Goal: Feedback & Contribution: Contribute content

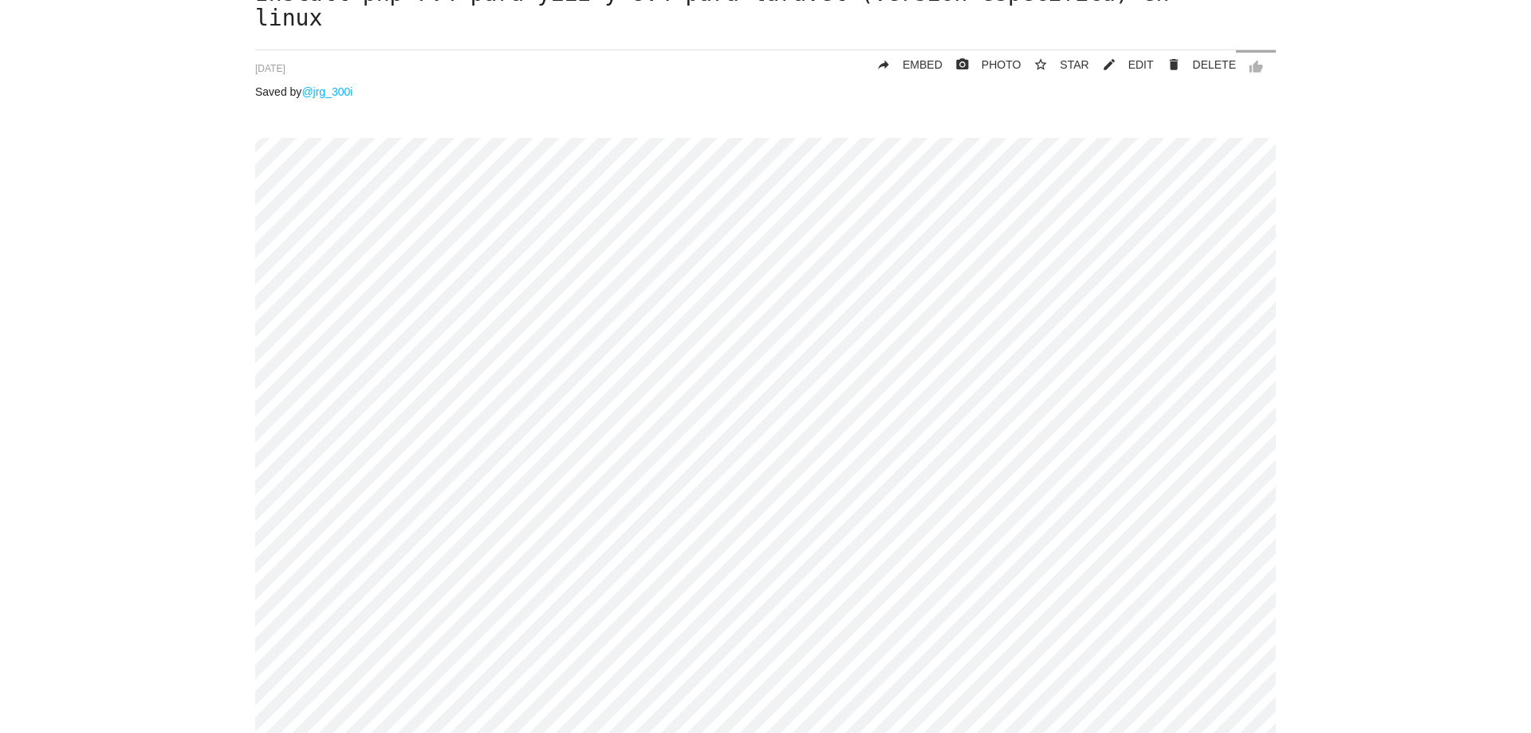
scroll to position [96, 0]
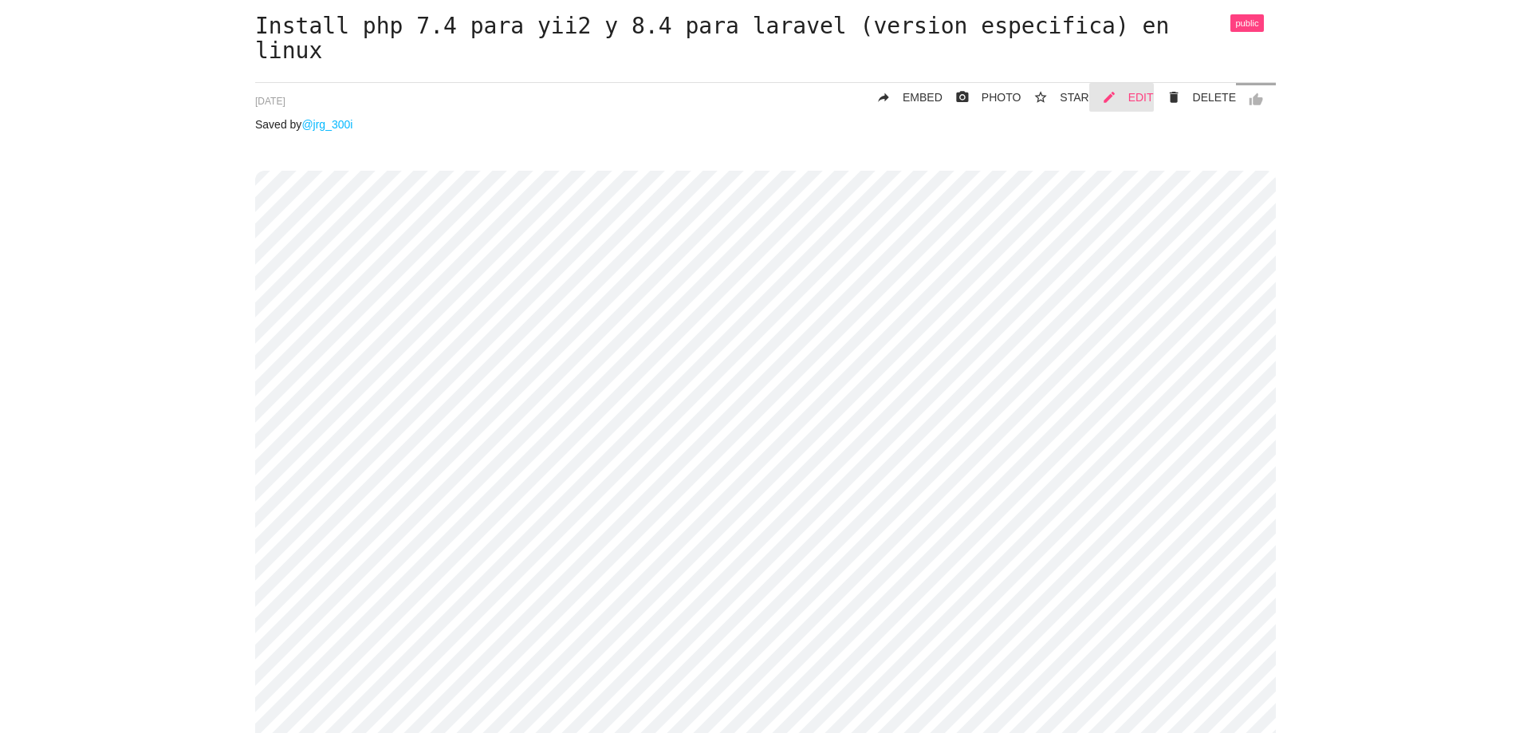
click at [1148, 87] on link "mode_edit EDIT" at bounding box center [1121, 97] width 65 height 29
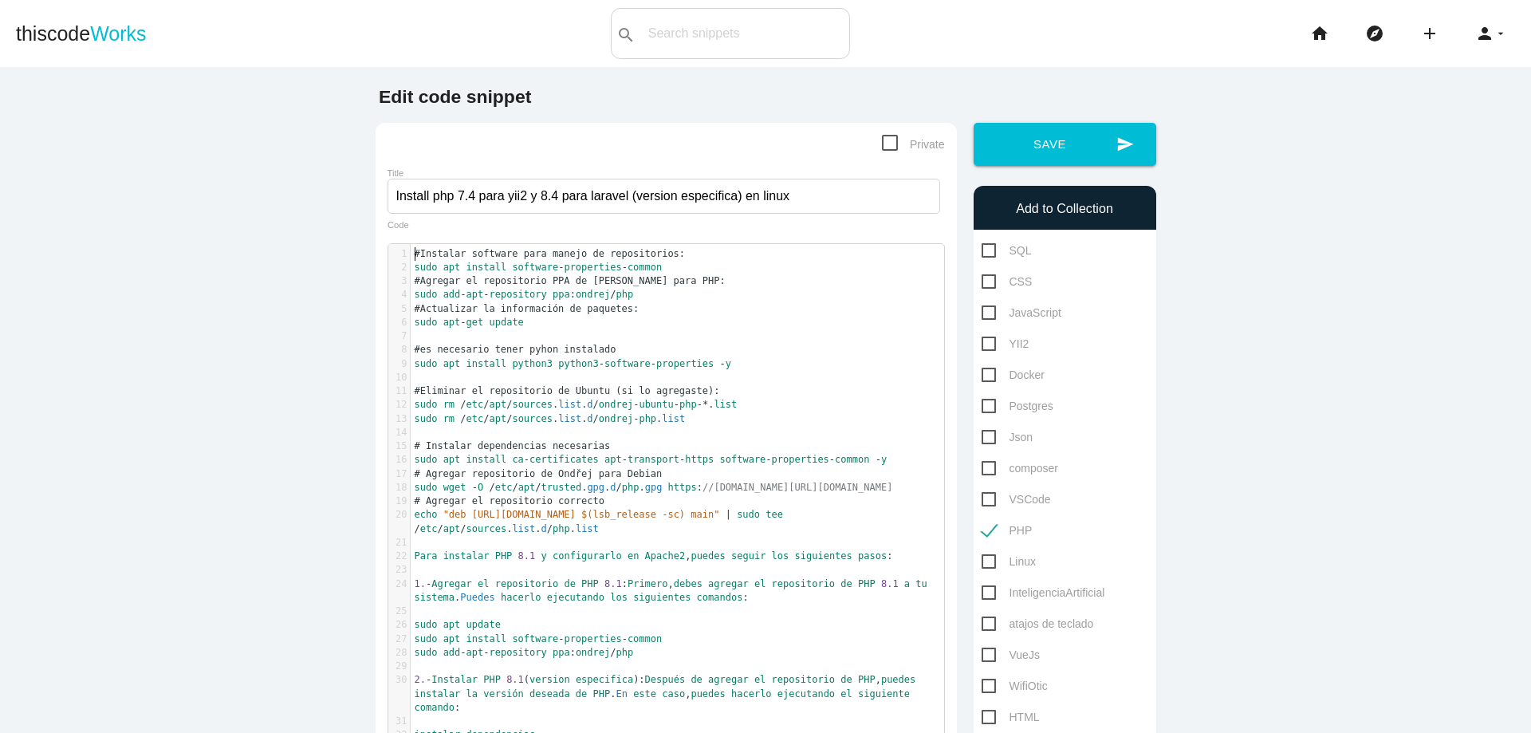
click at [415, 254] on span "#Instalar software para manejo de repositorios:" at bounding box center [550, 253] width 271 height 11
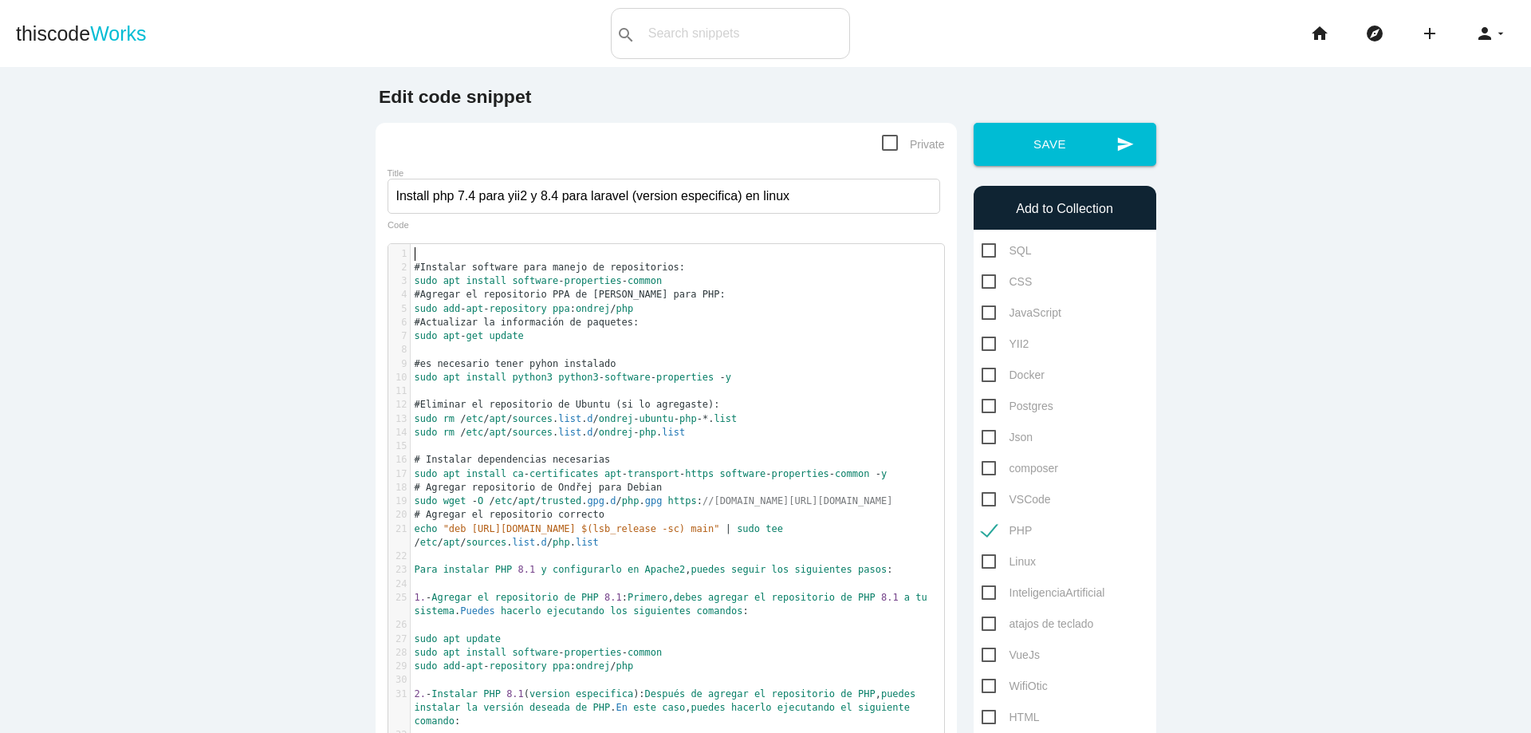
scroll to position [5, 6]
type textarea "#antes de instalar hayq"
type textarea "que agregar eso"
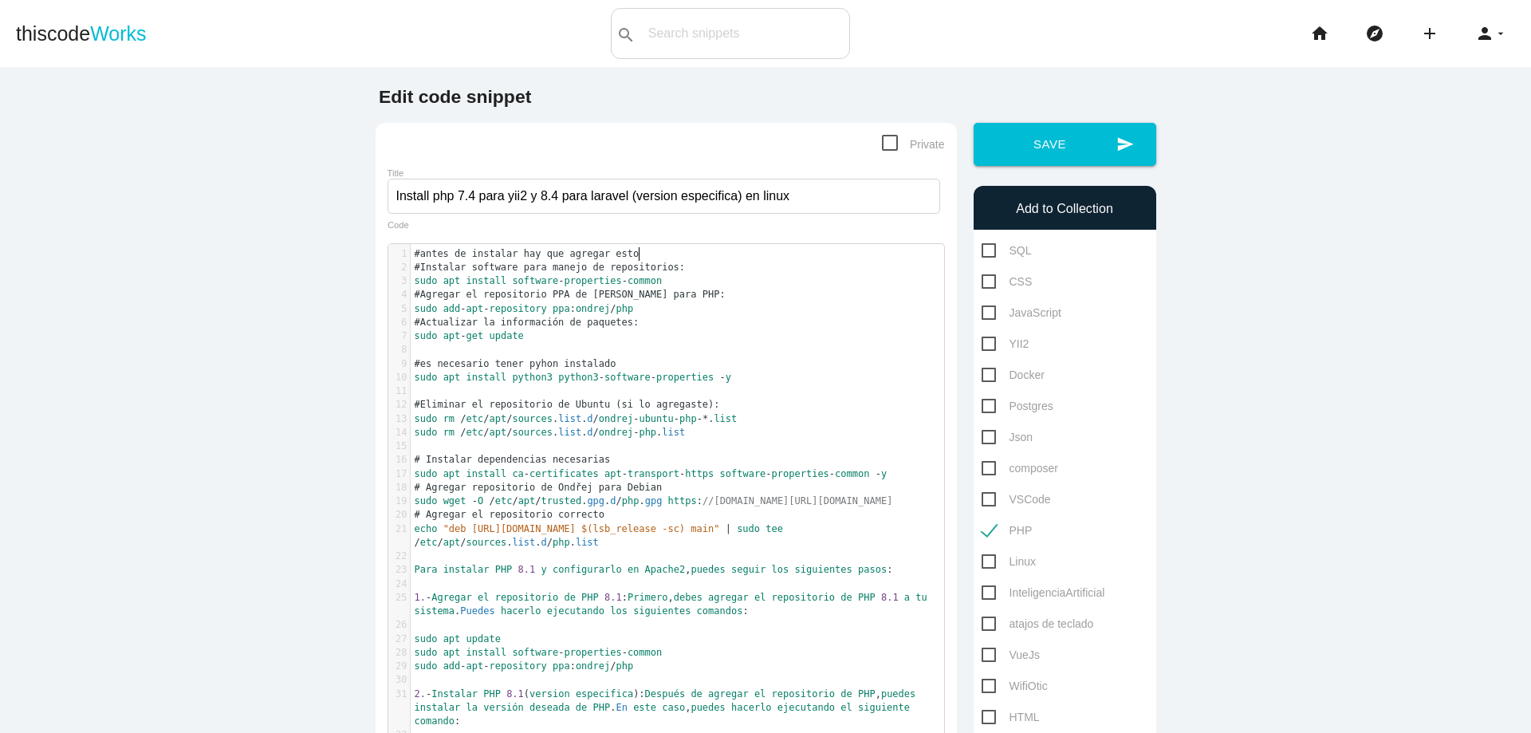
type textarea "to:"
click at [517, 254] on span "#antes de instalar hay que agregar esto:" at bounding box center [530, 253] width 230 height 11
type textarea "cualquier version"
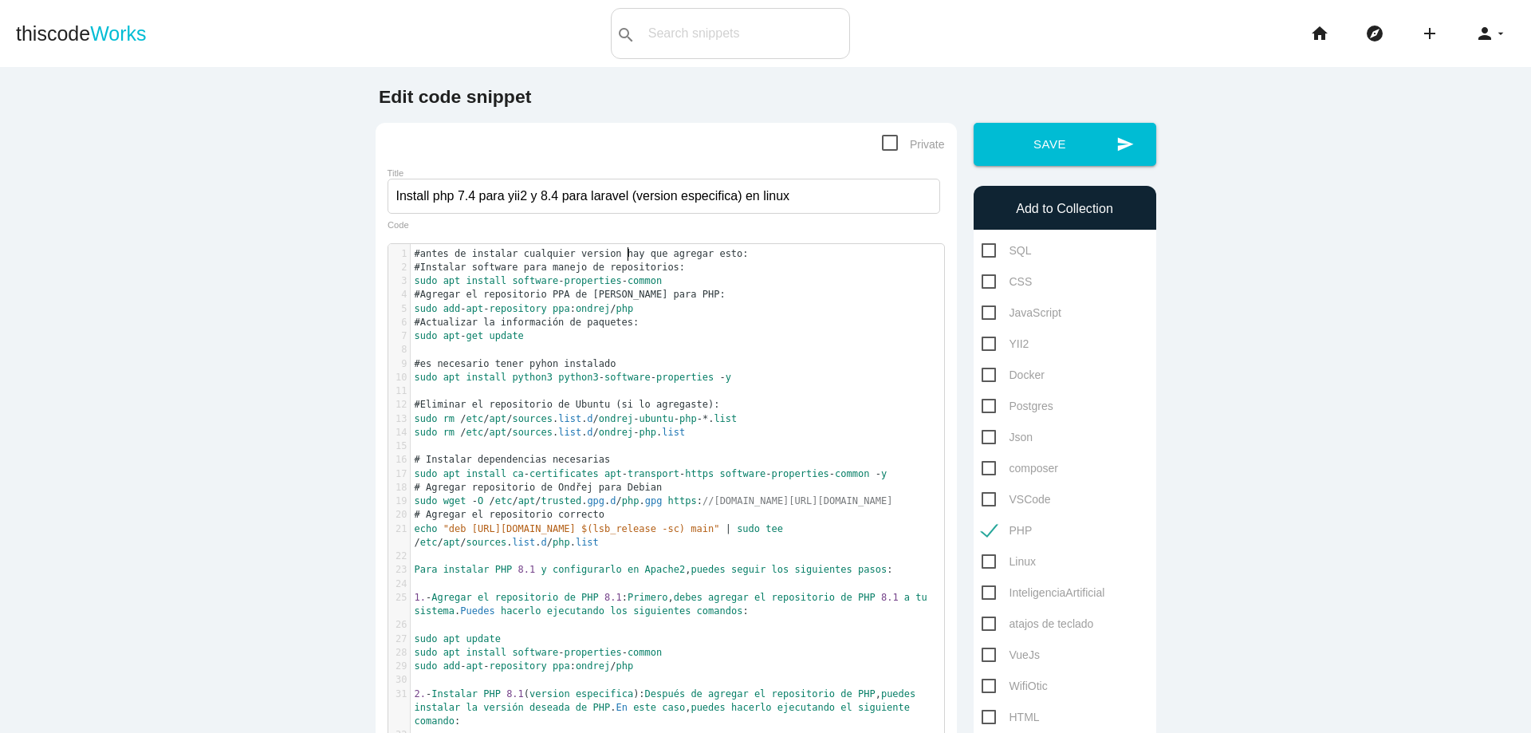
click at [629, 365] on pre "#es necesario tener pyhon instalado" at bounding box center [683, 364] width 545 height 14
type textarea "tambien"
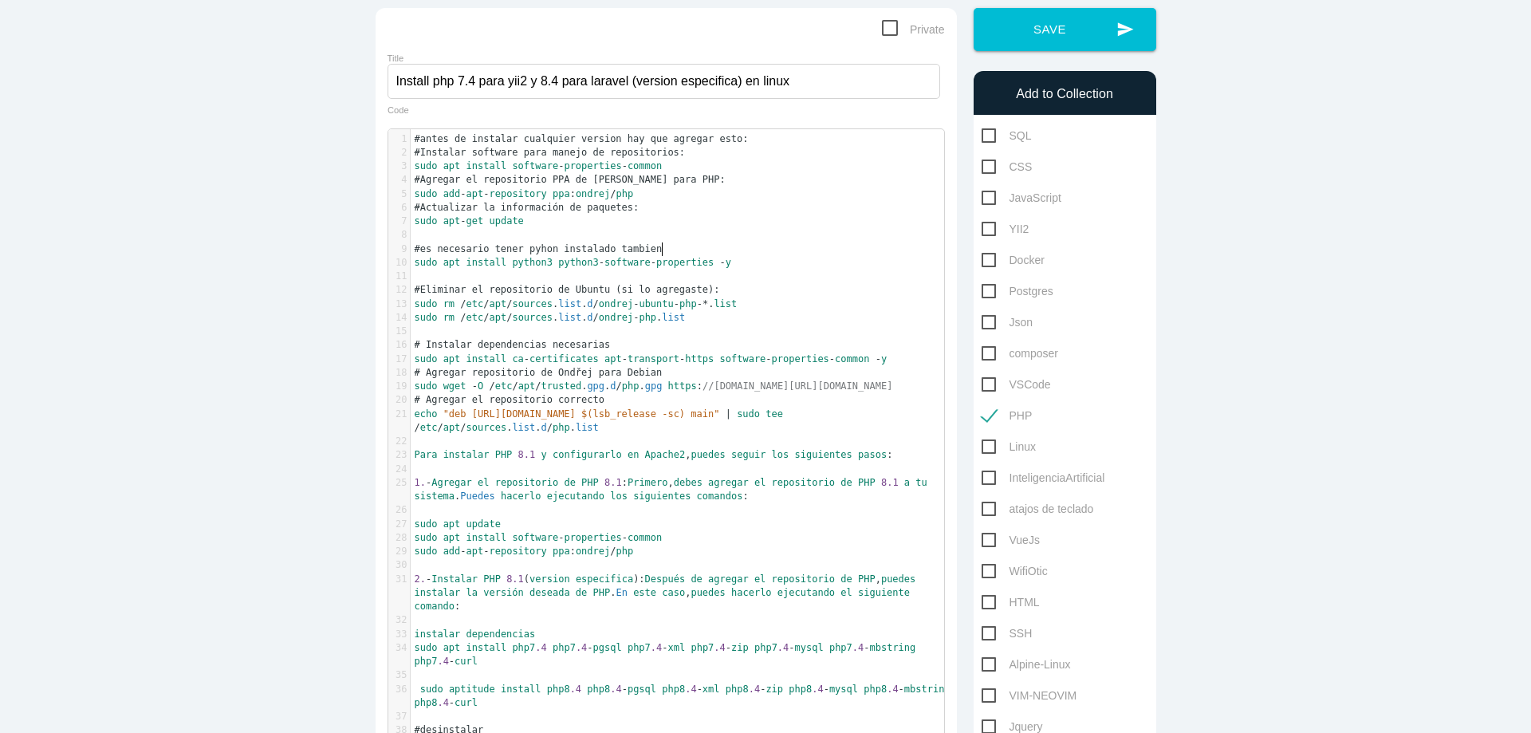
scroll to position [191, 0]
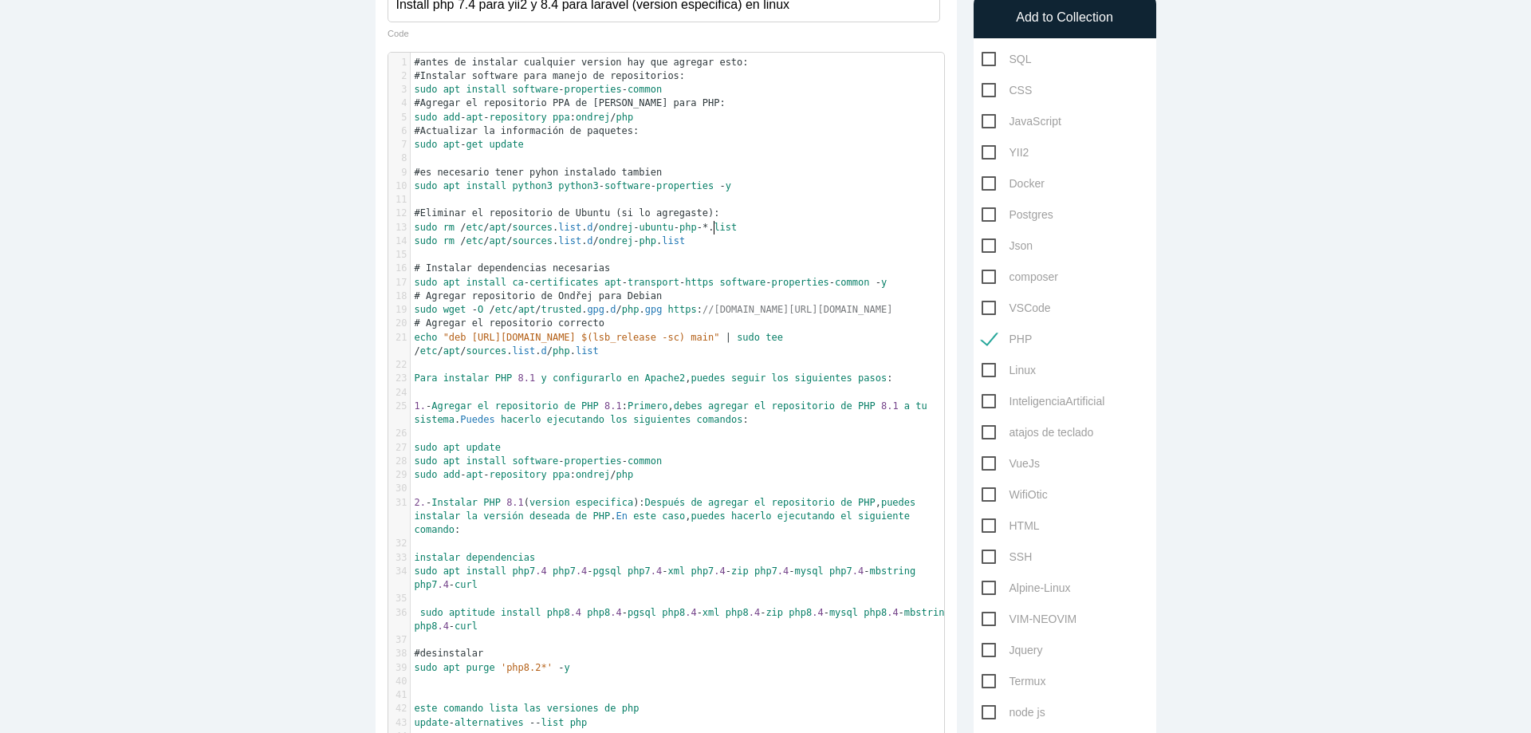
click at [707, 234] on pre "sudo rm / etc / apt / sources . list . d / ondrej - php . list" at bounding box center [683, 241] width 545 height 14
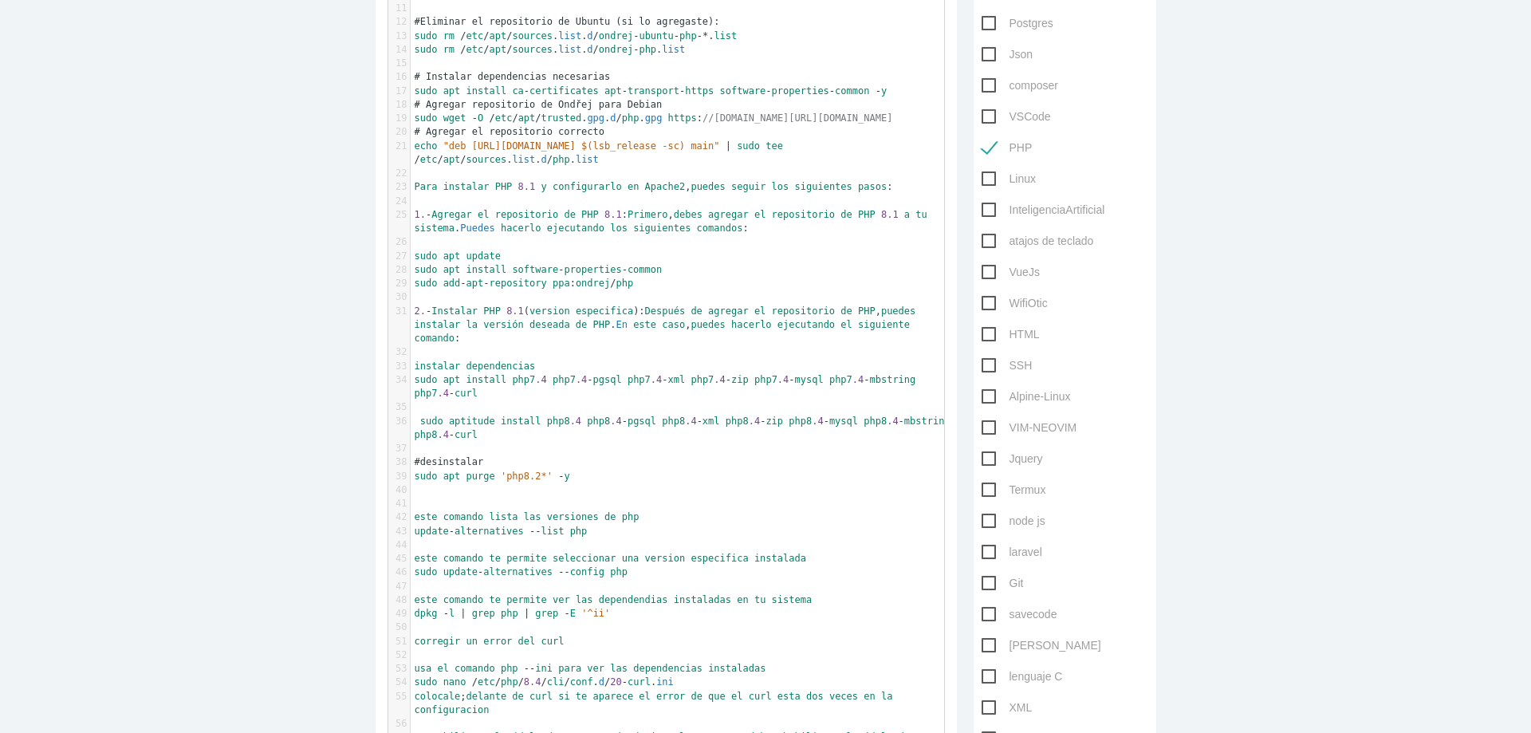
scroll to position [0, 0]
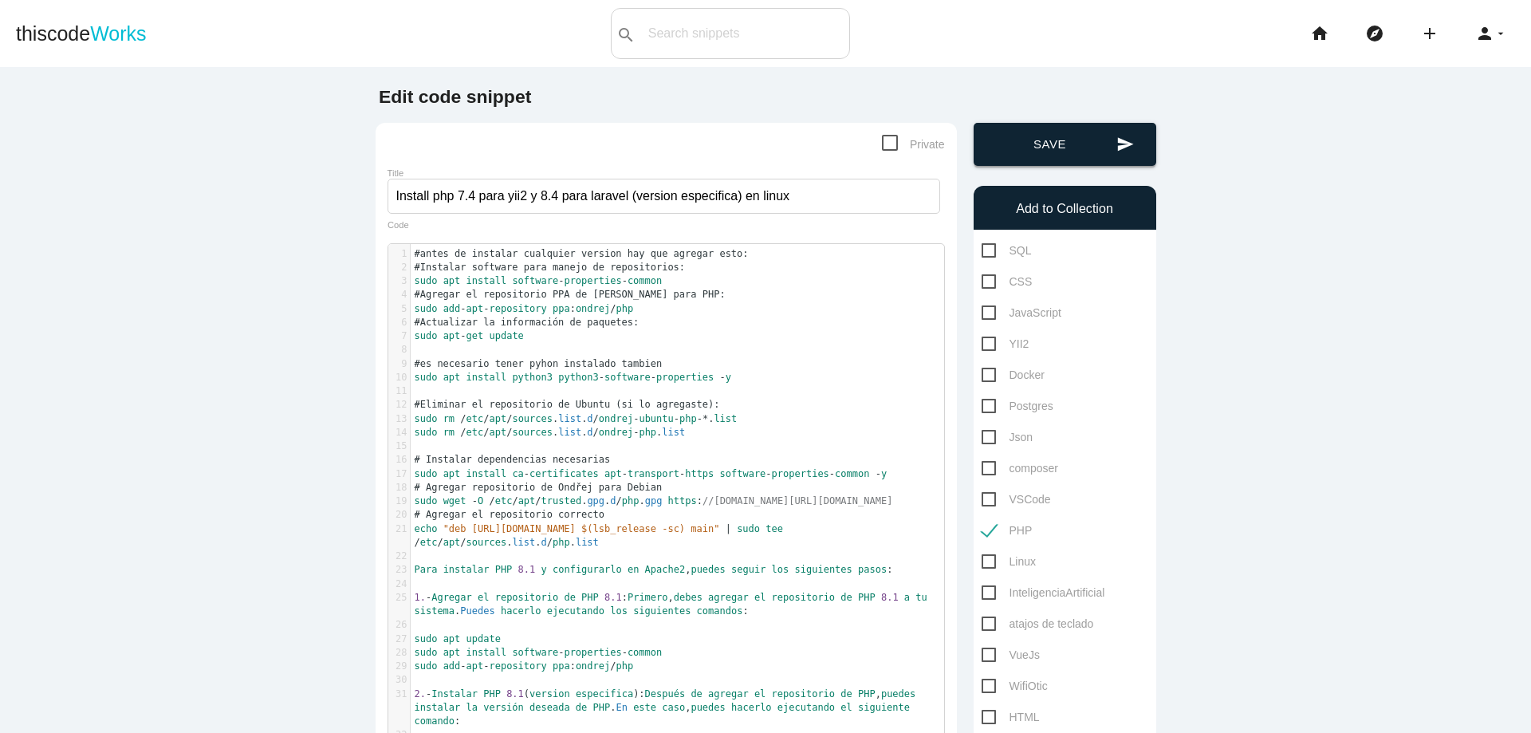
click at [1071, 143] on button "send Save" at bounding box center [1064, 144] width 183 height 43
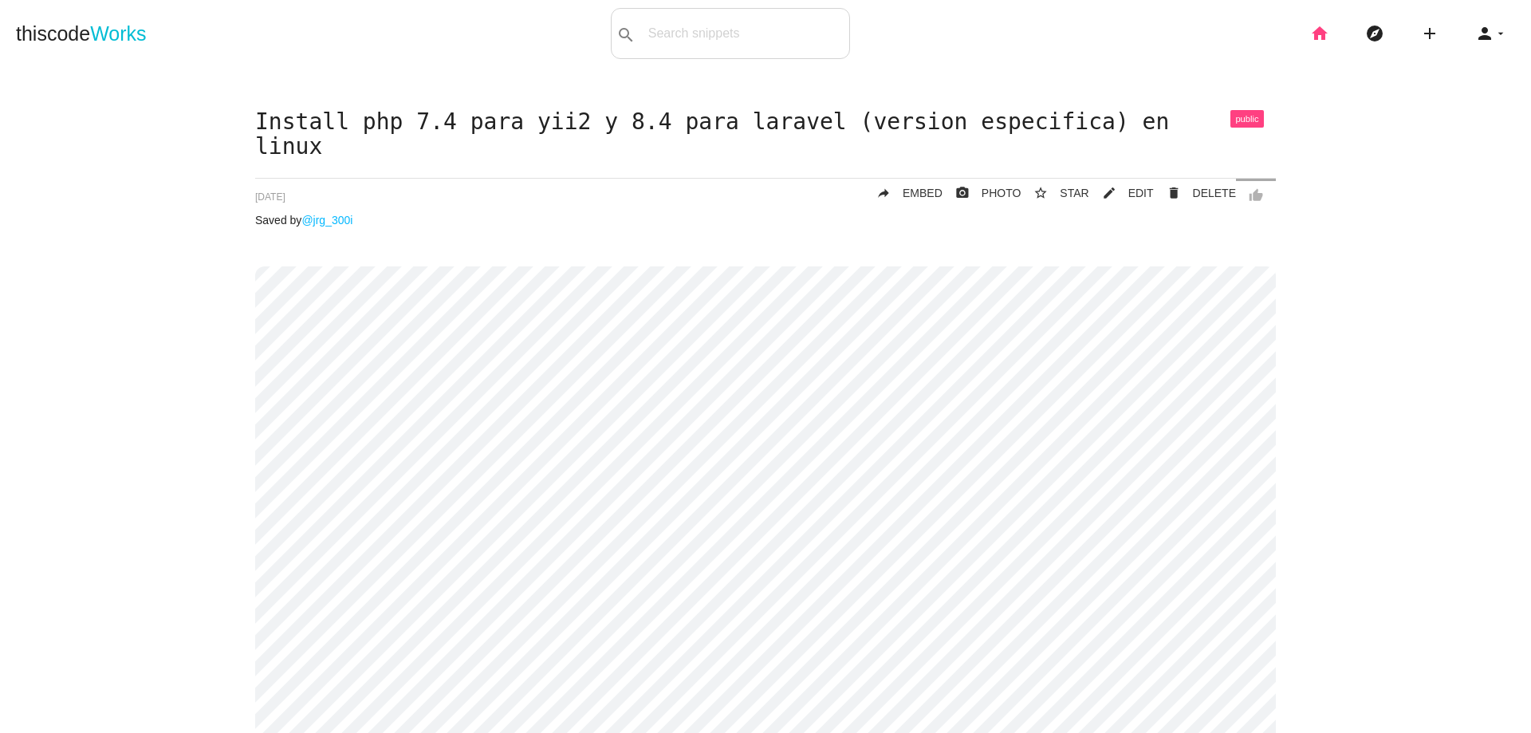
click at [1310, 25] on icon "home" at bounding box center [1319, 33] width 19 height 51
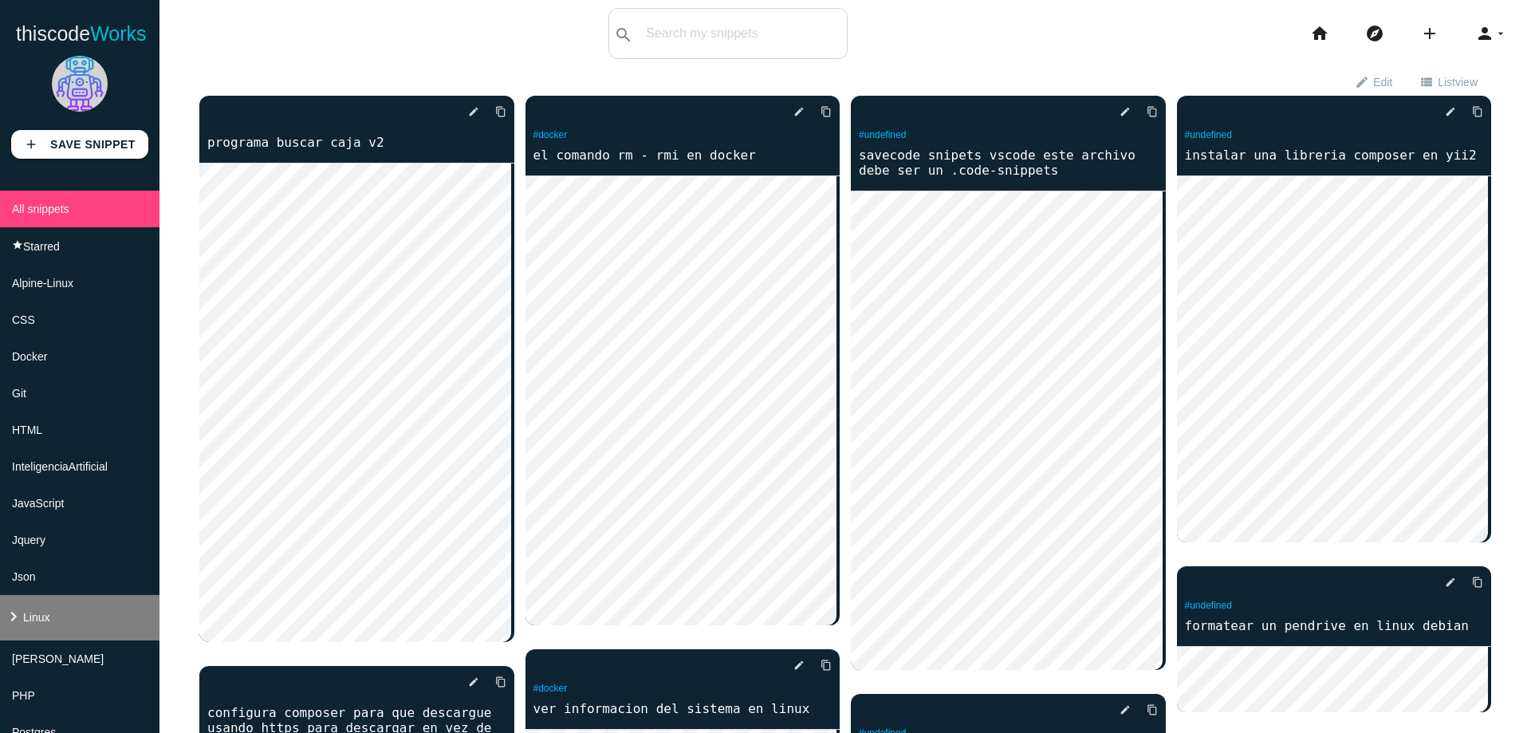
scroll to position [287, 0]
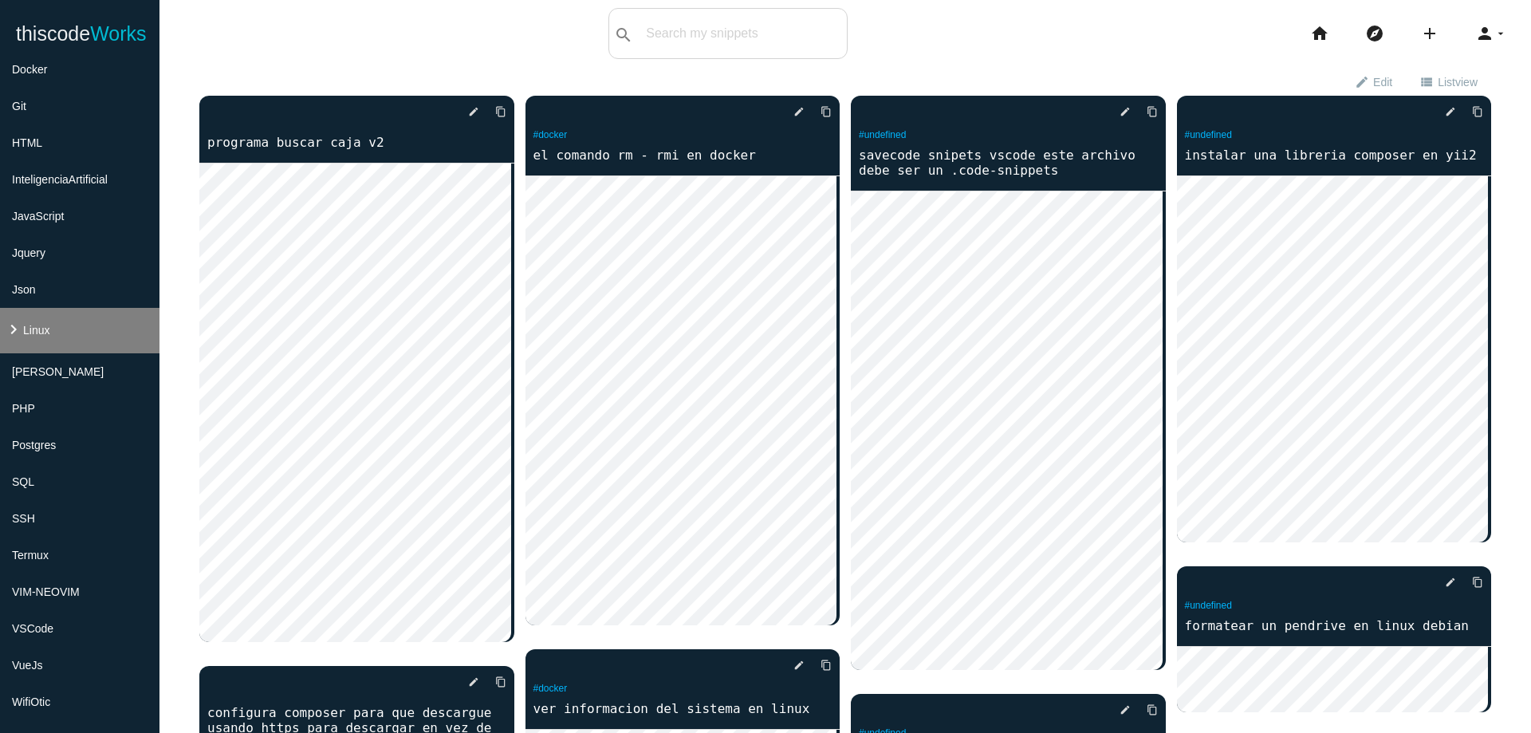
click at [70, 324] on li "keyboard_arrow_right Linux" at bounding box center [79, 330] width 159 height 45
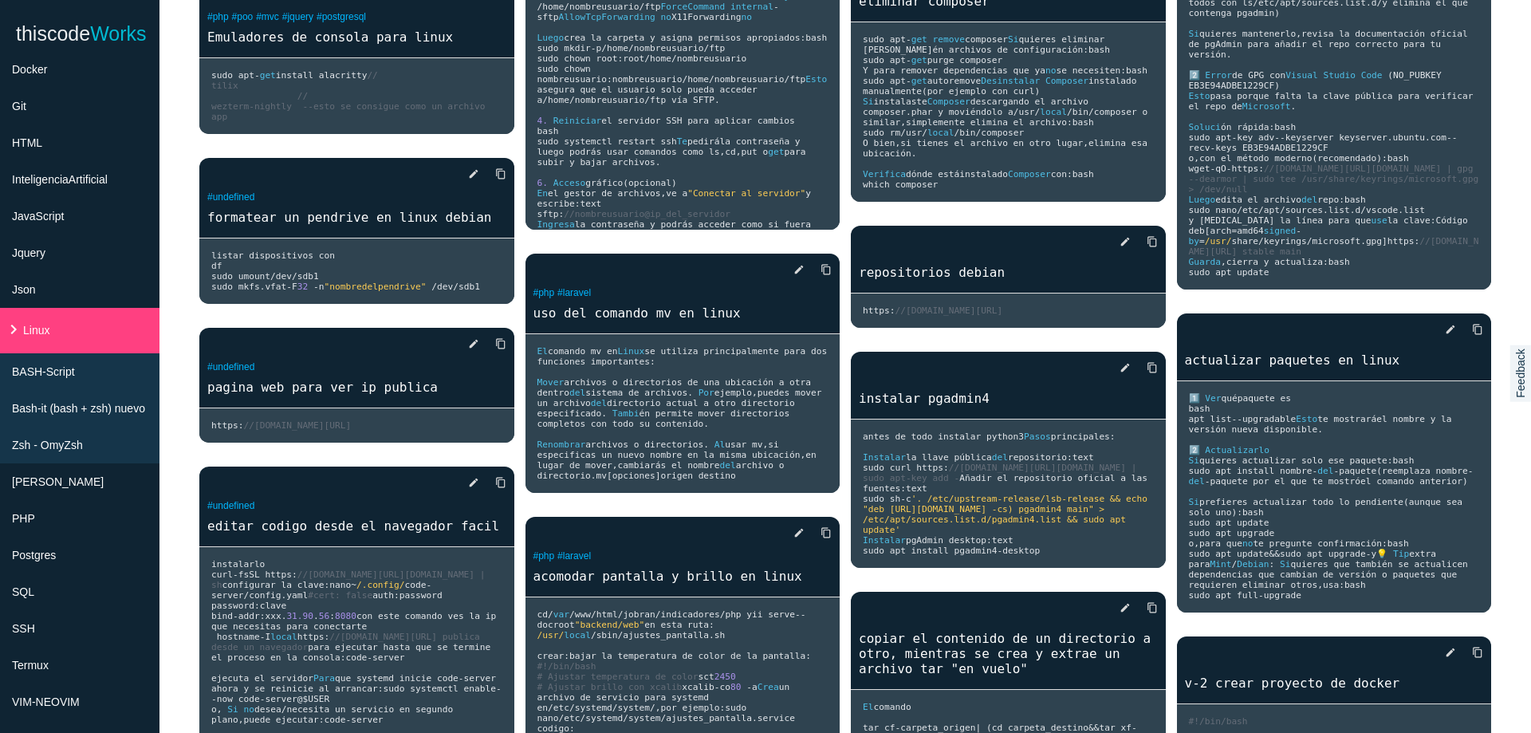
scroll to position [1244, 0]
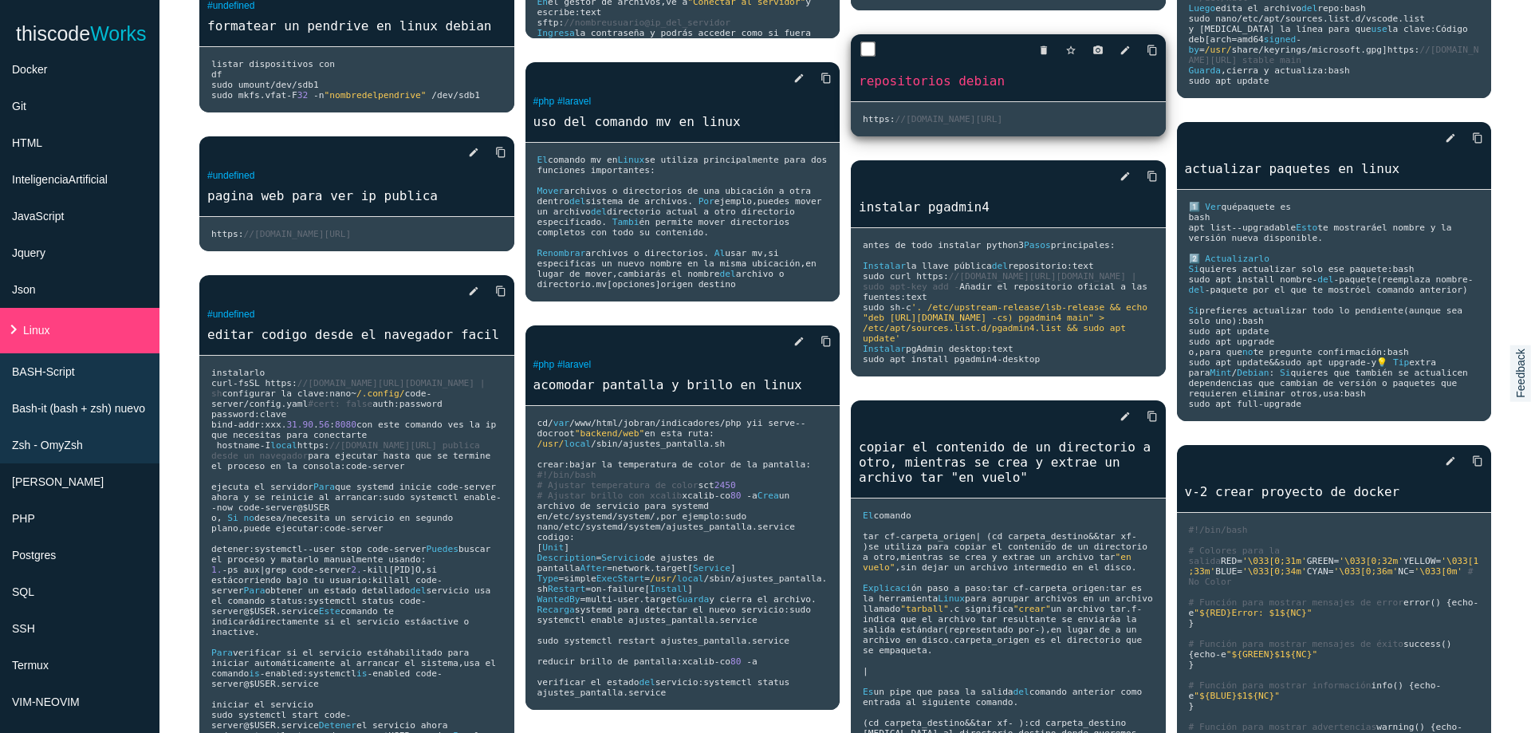
click at [996, 124] on span "//gist.githubusercontent.com/hakerdefo/5e1f51fa93ff37871b9ff738b05ba30f/raw/7b5…" at bounding box center [948, 119] width 108 height 10
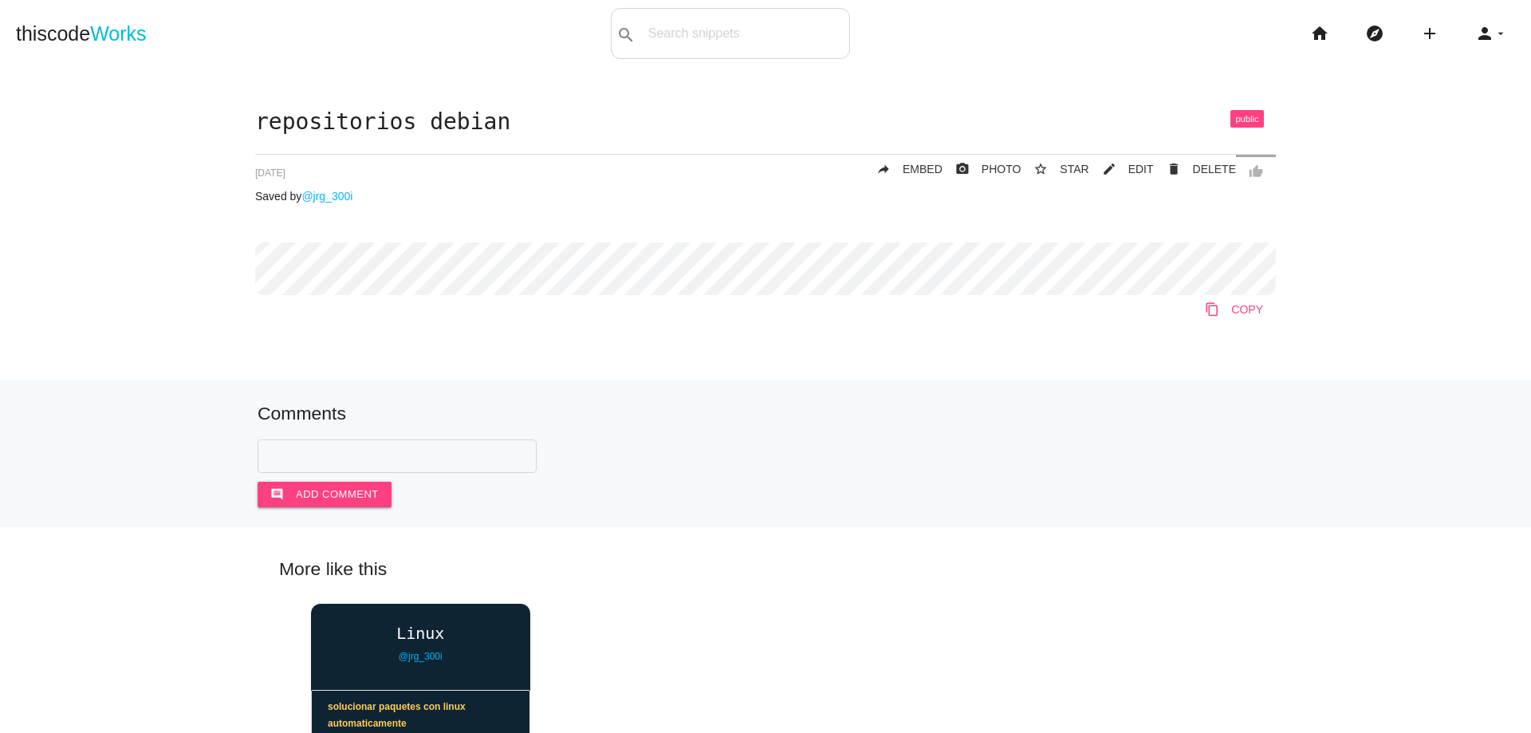
click at [1205, 307] on icon "content_copy" at bounding box center [1212, 309] width 14 height 29
click at [1310, 29] on icon "home" at bounding box center [1319, 33] width 19 height 51
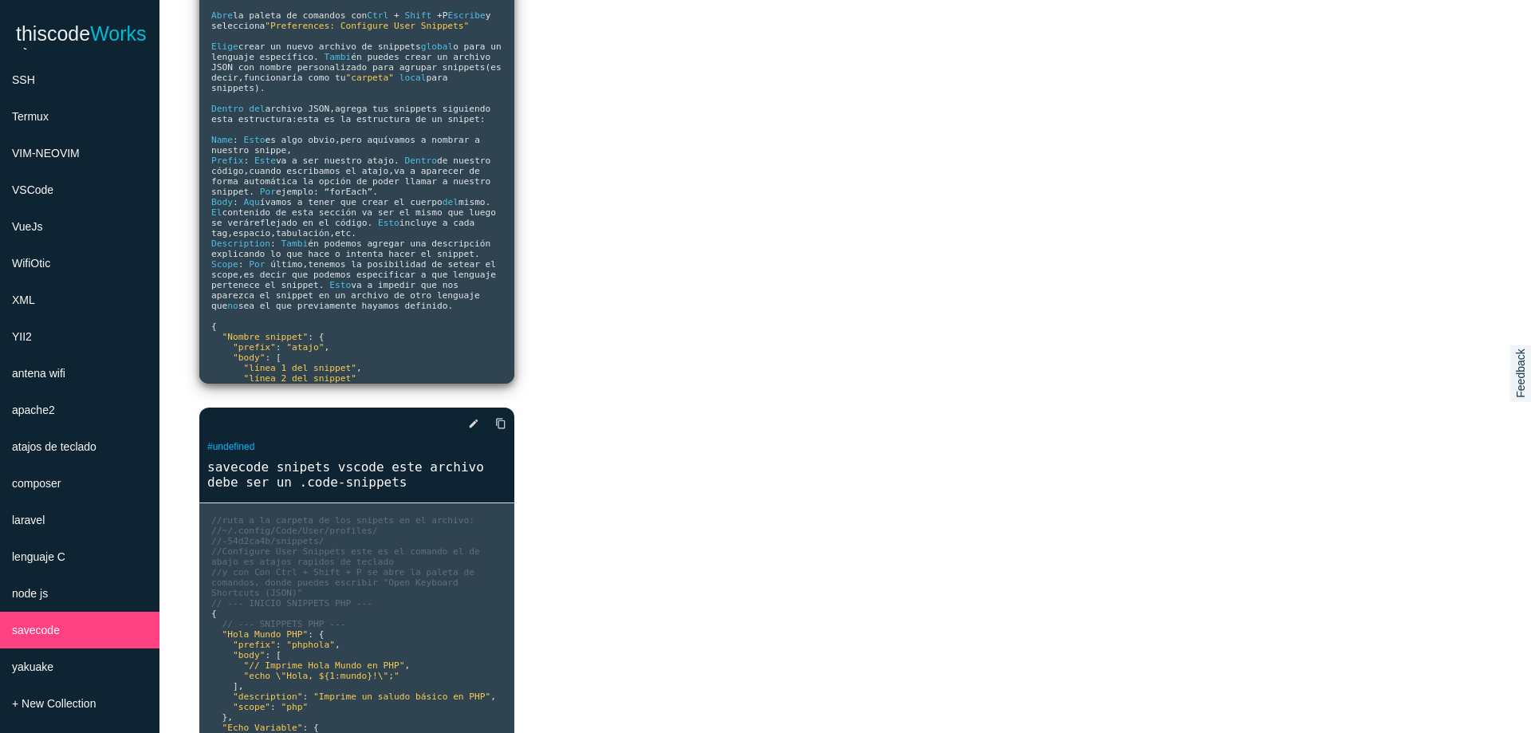
scroll to position [96, 0]
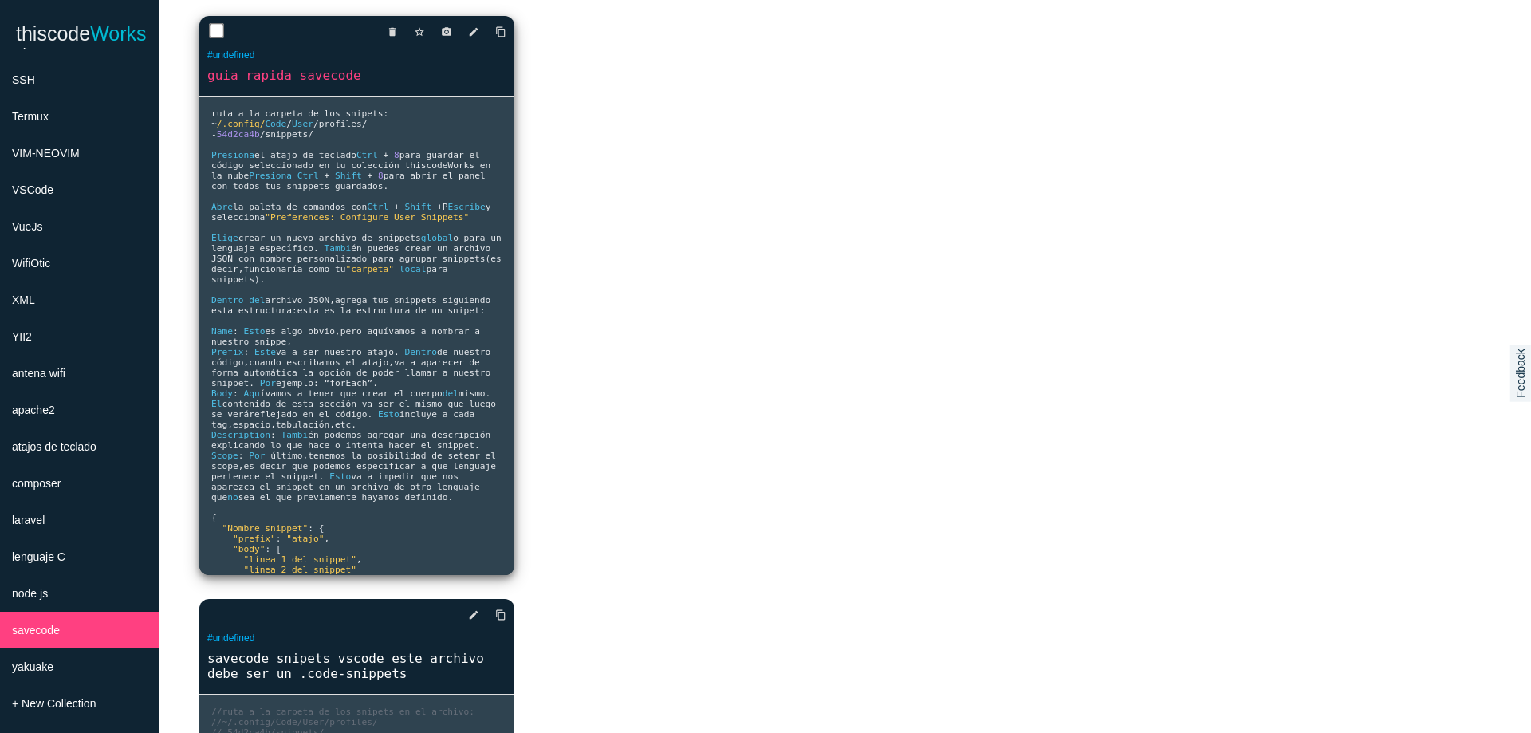
click at [218, 124] on span "/.config/" at bounding box center [241, 124] width 49 height 10
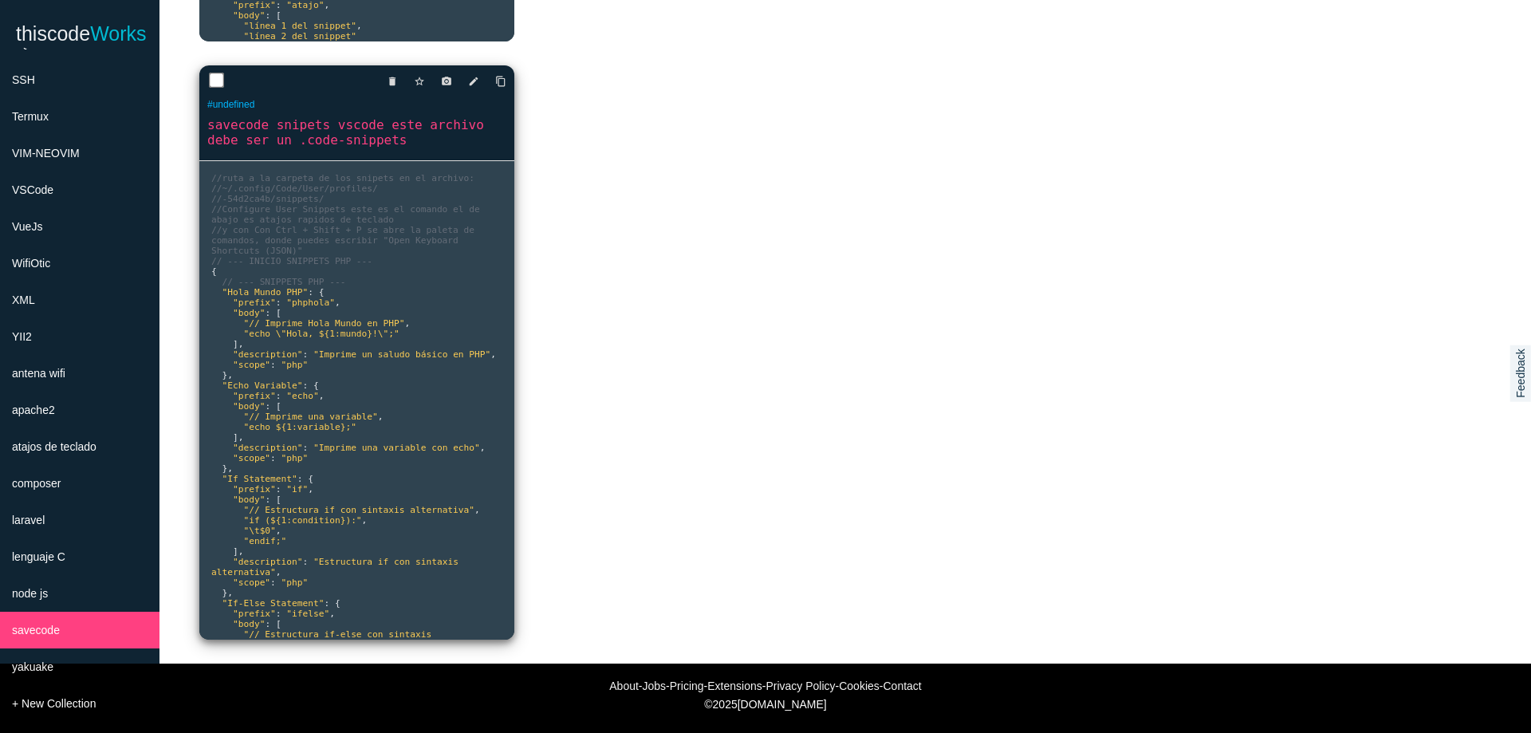
scroll to position [631, 0]
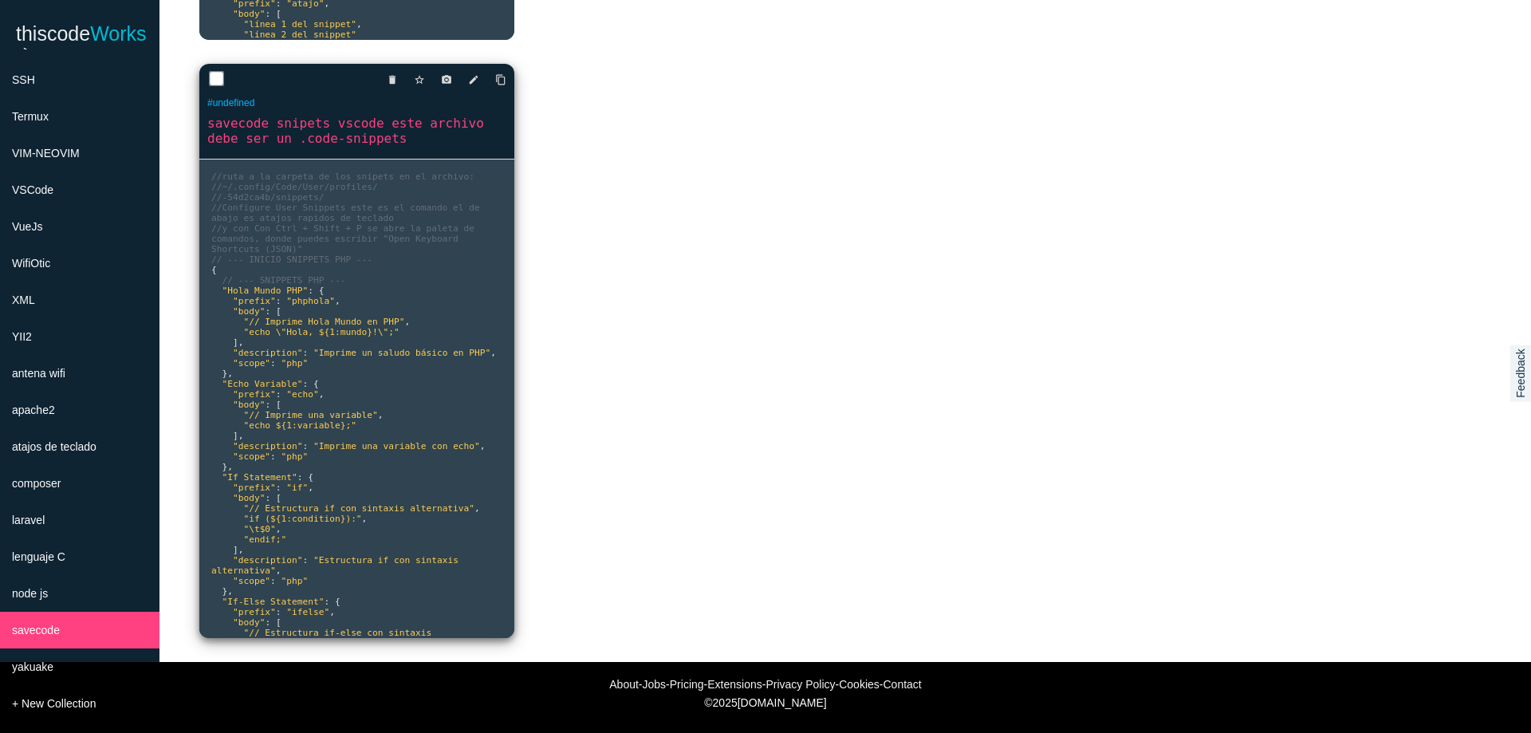
click at [427, 370] on pre "//ruta a la carpeta de los snipets en el archivo: //~/.config/Code/User/profile…" at bounding box center [356, 398] width 315 height 478
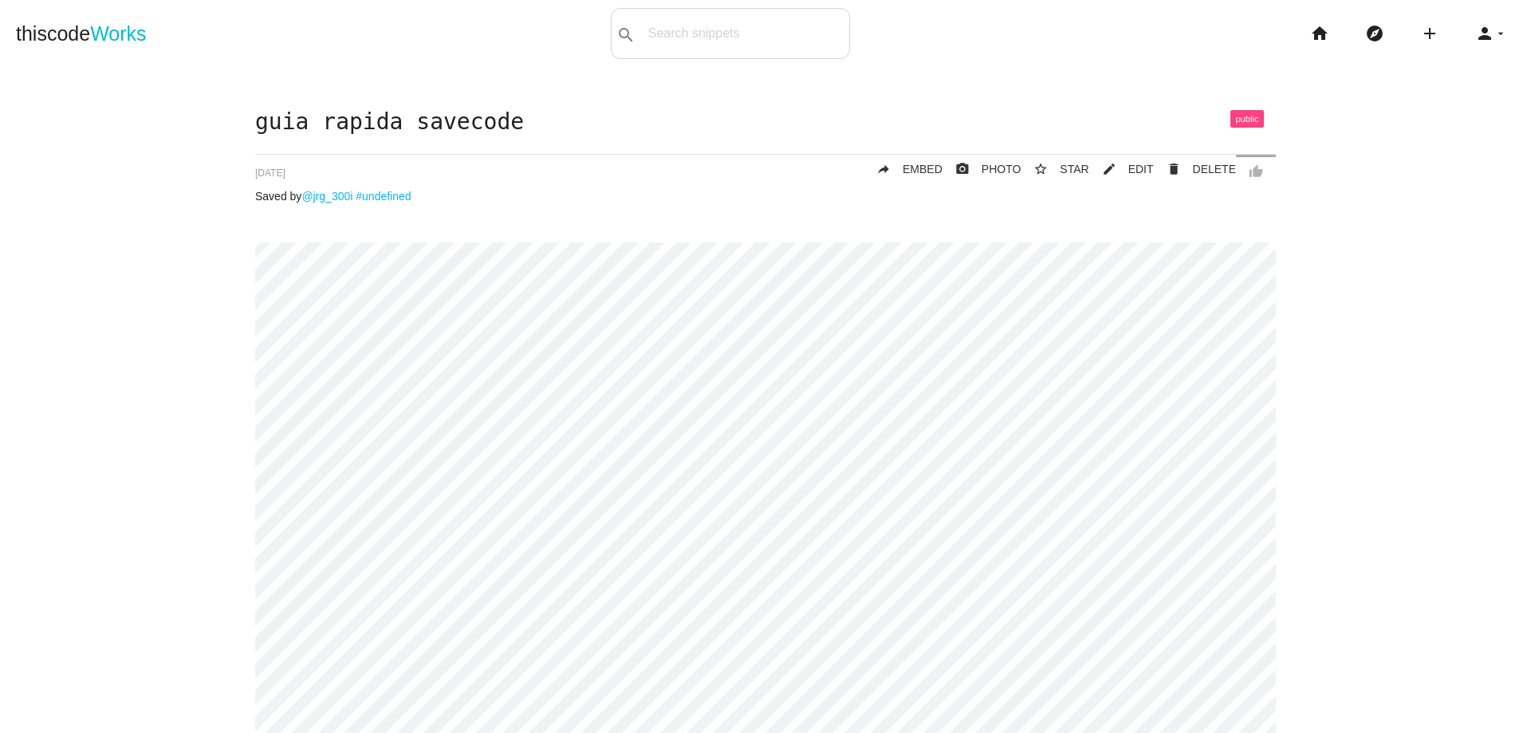
click at [190, 429] on div "guia rapida savecode thumb_up delete DELETE mode_edit EDIT 687fc6cf86fdaa001433…" at bounding box center [765, 579] width 1499 height 939
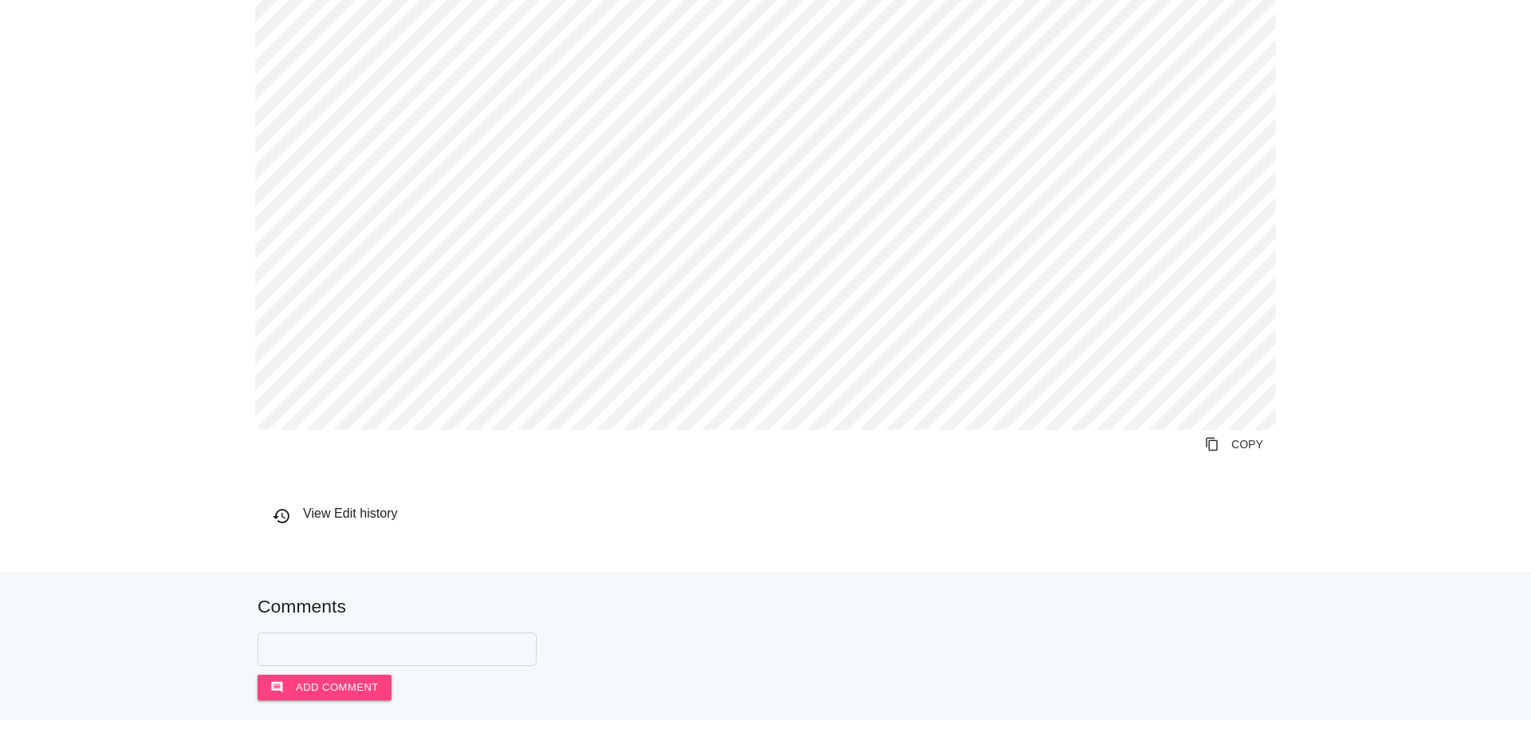
scroll to position [5487, 0]
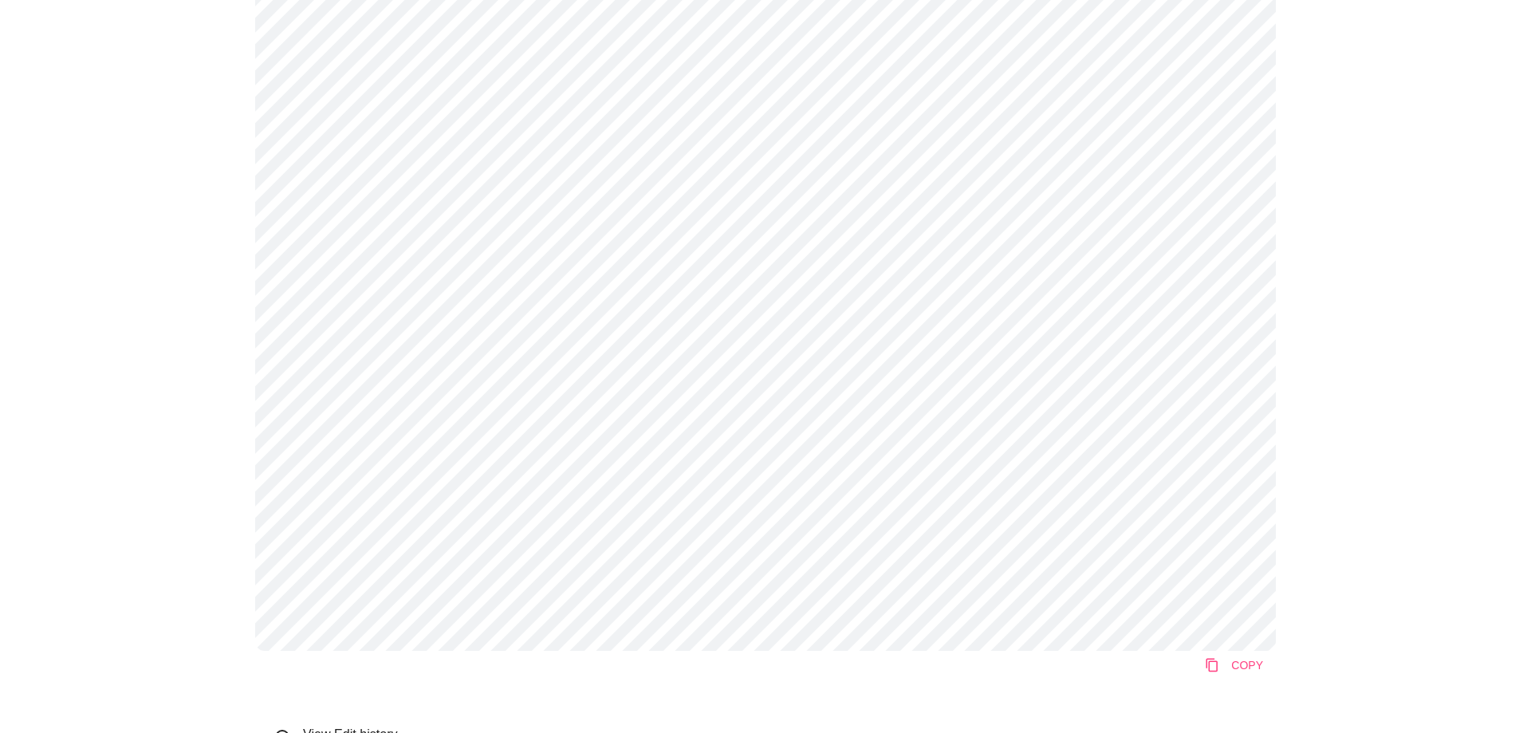
click at [1254, 659] on link "content_copy COPY" at bounding box center [1234, 665] width 84 height 29
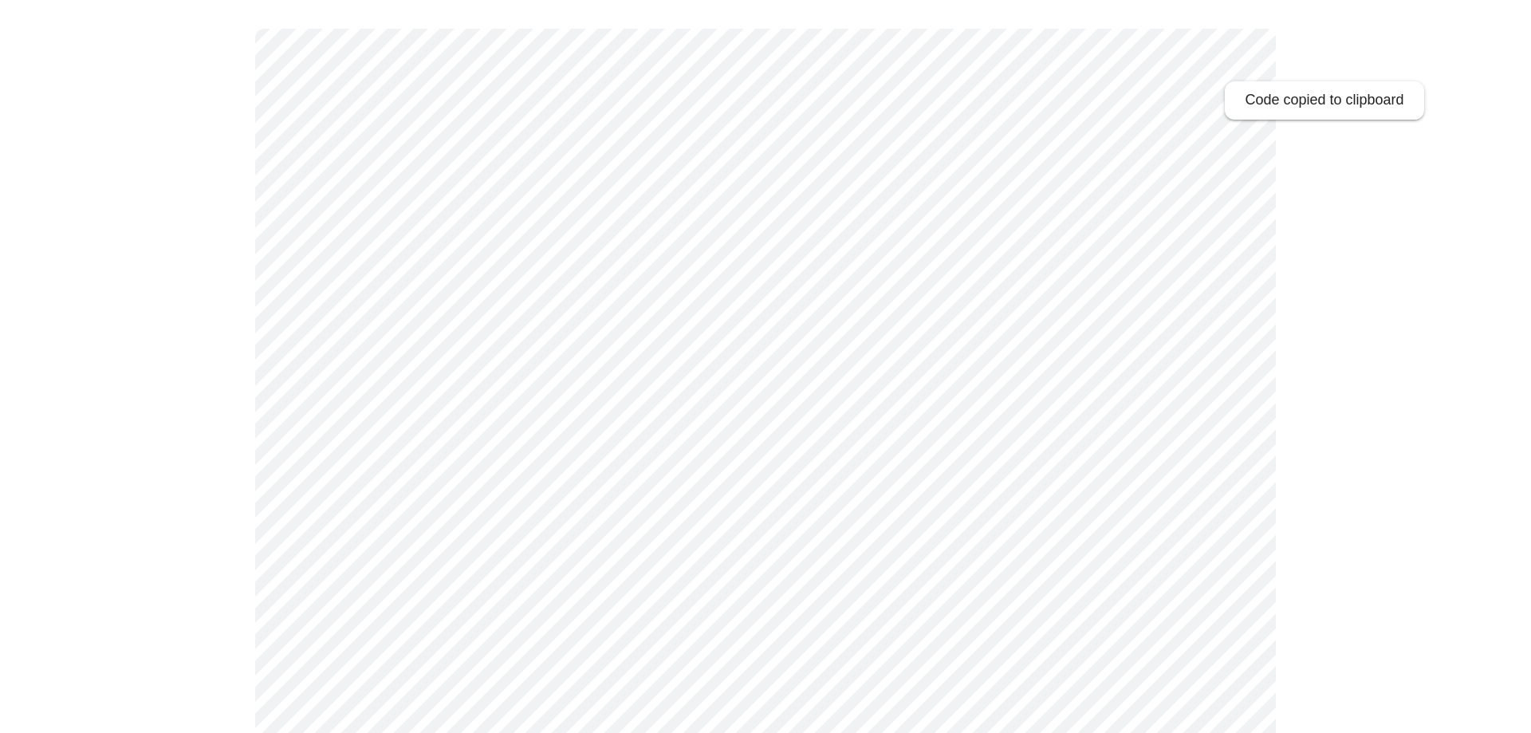
scroll to position [0, 0]
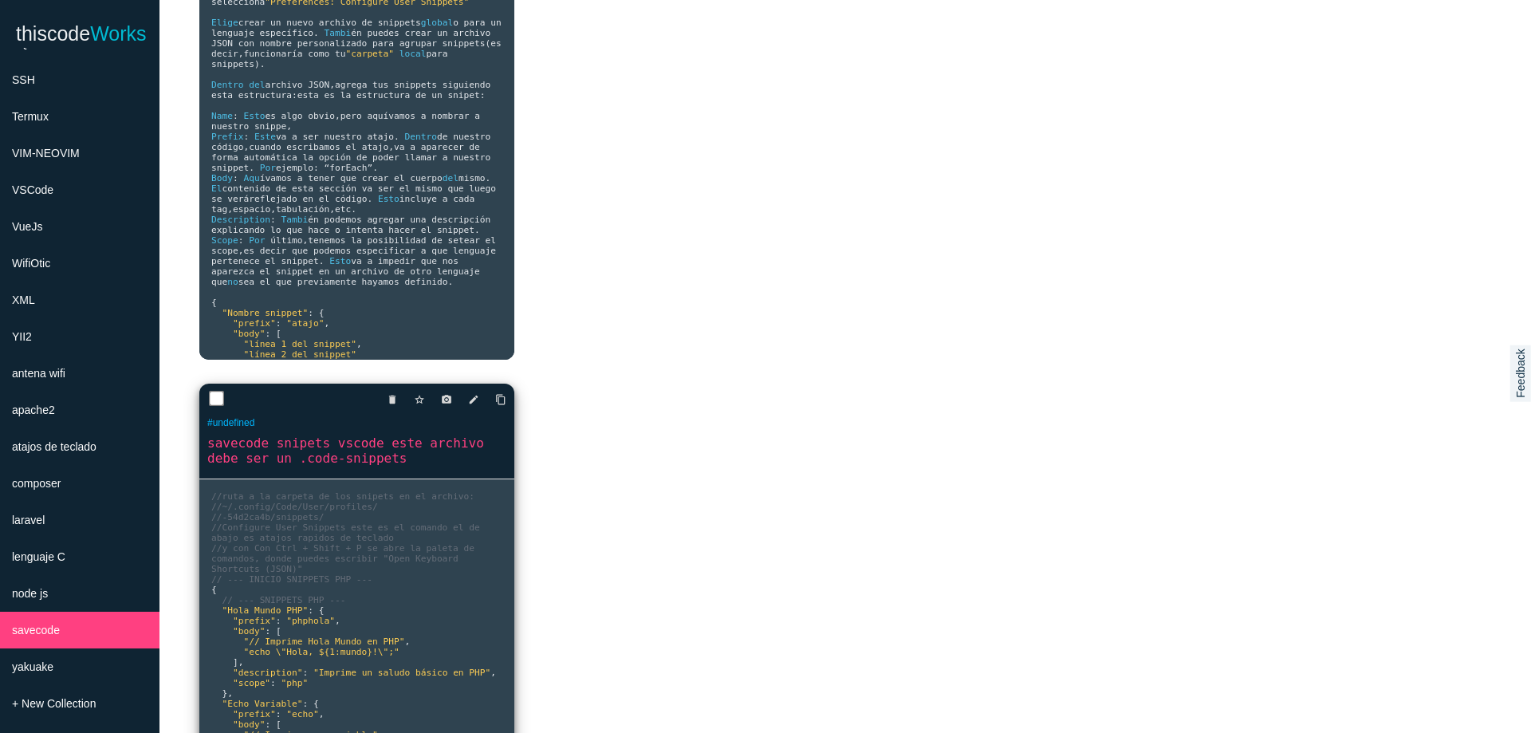
scroll to position [344, 0]
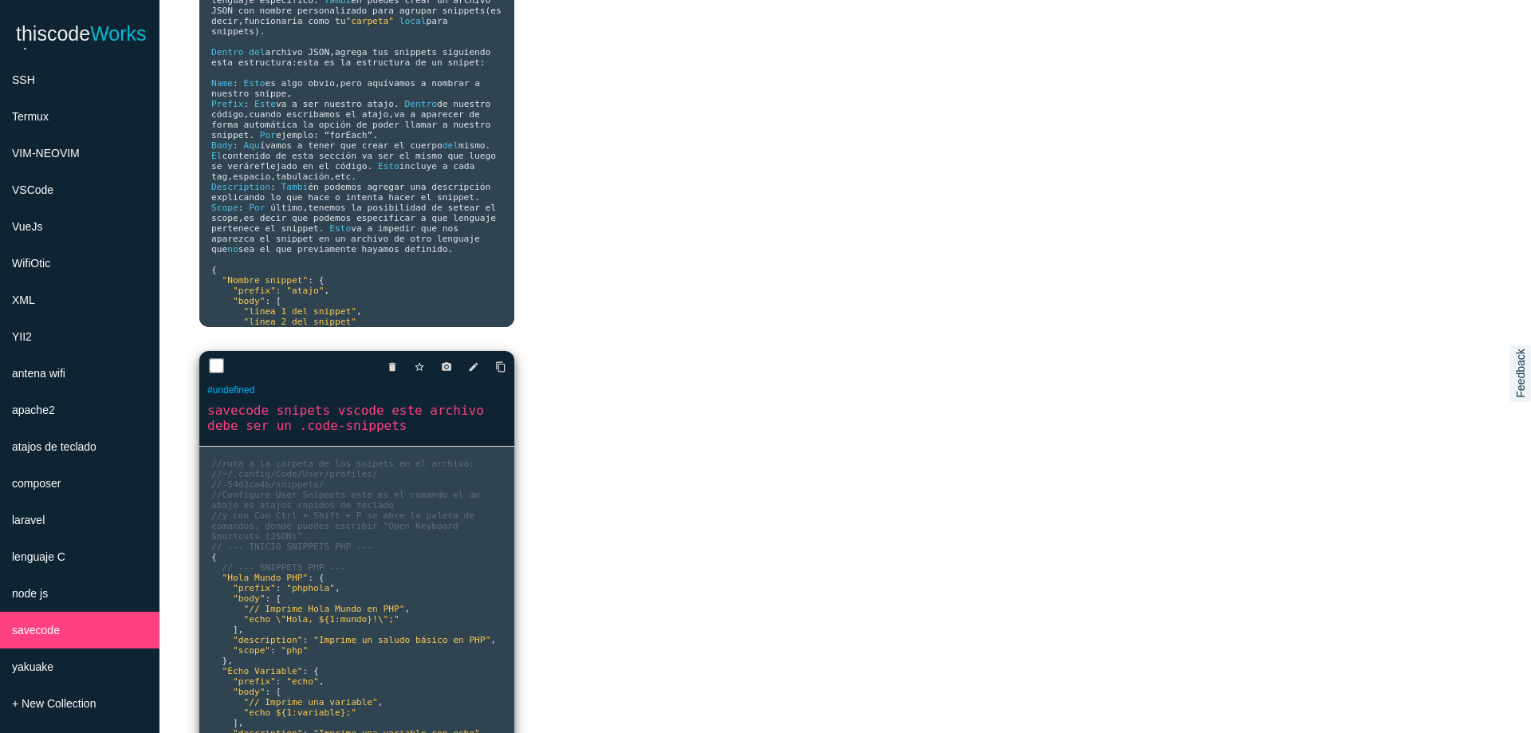
click at [439, 417] on link "savecode snipets vscode este archivo debe ser un .code-snippets" at bounding box center [356, 417] width 315 height 33
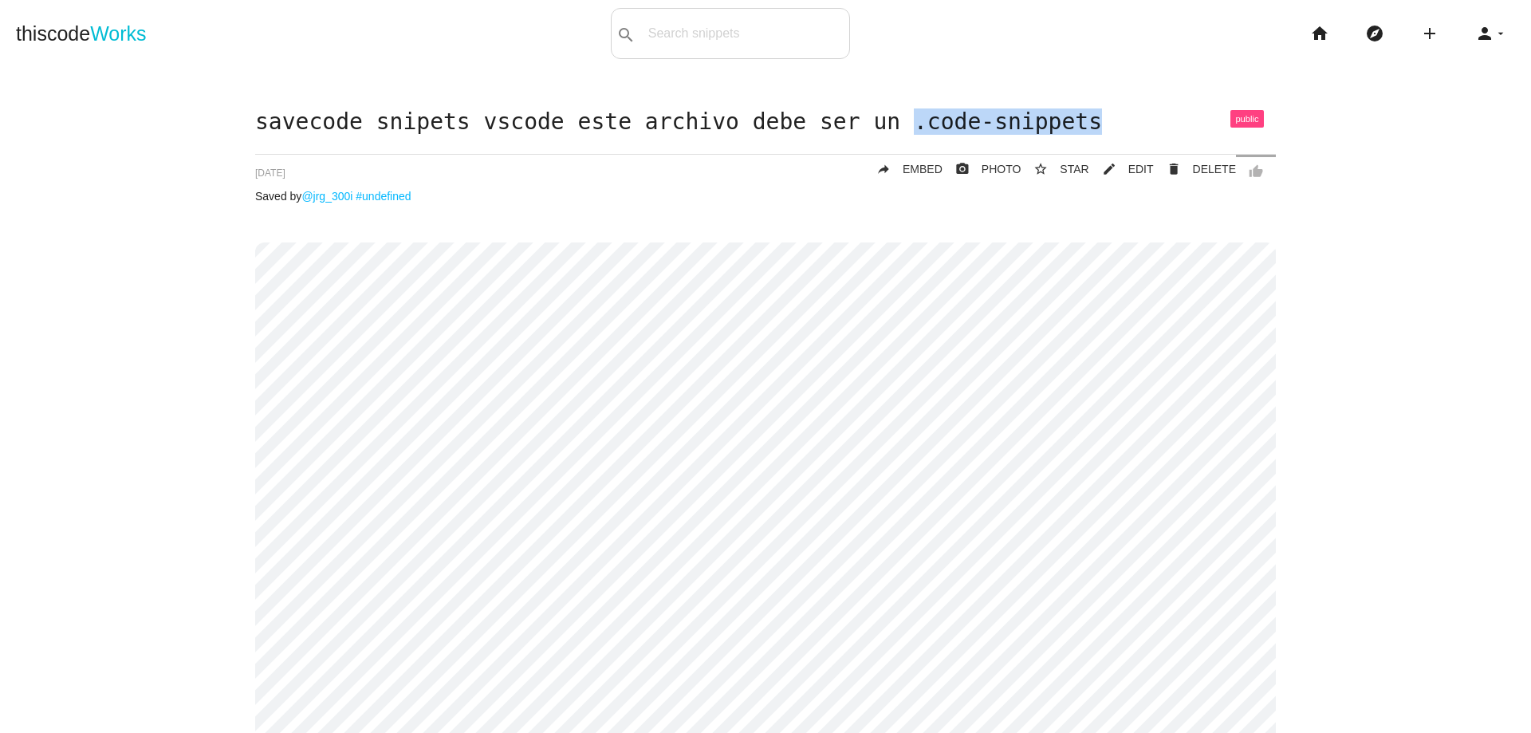
drag, startPoint x: 910, startPoint y: 125, endPoint x: 1097, endPoint y: 117, distance: 186.7
click at [1097, 117] on h1 "savecode snipets vscode este archivo debe ser un .code-snippets" at bounding box center [765, 122] width 1020 height 25
copy h1 ".code-snippets"
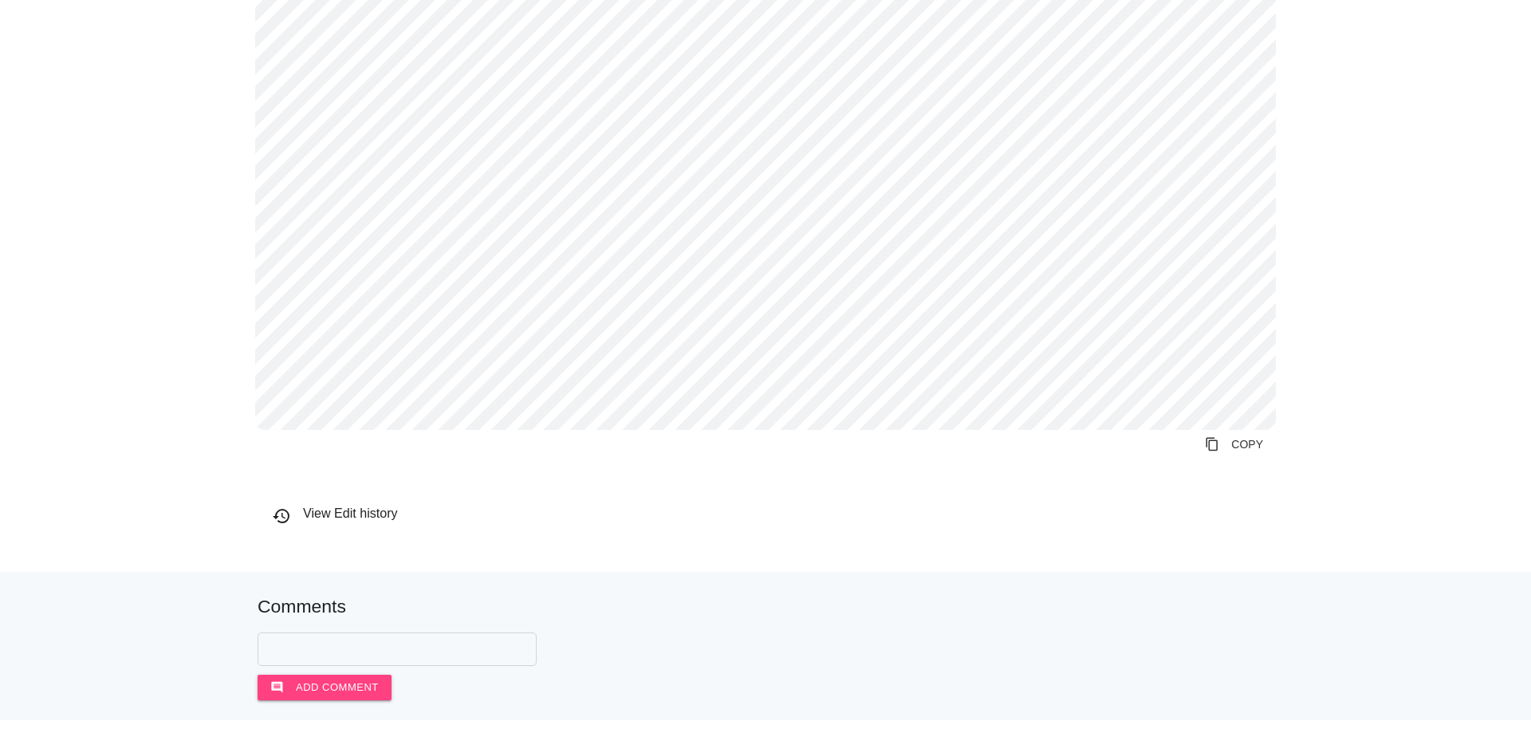
scroll to position [5621, 0]
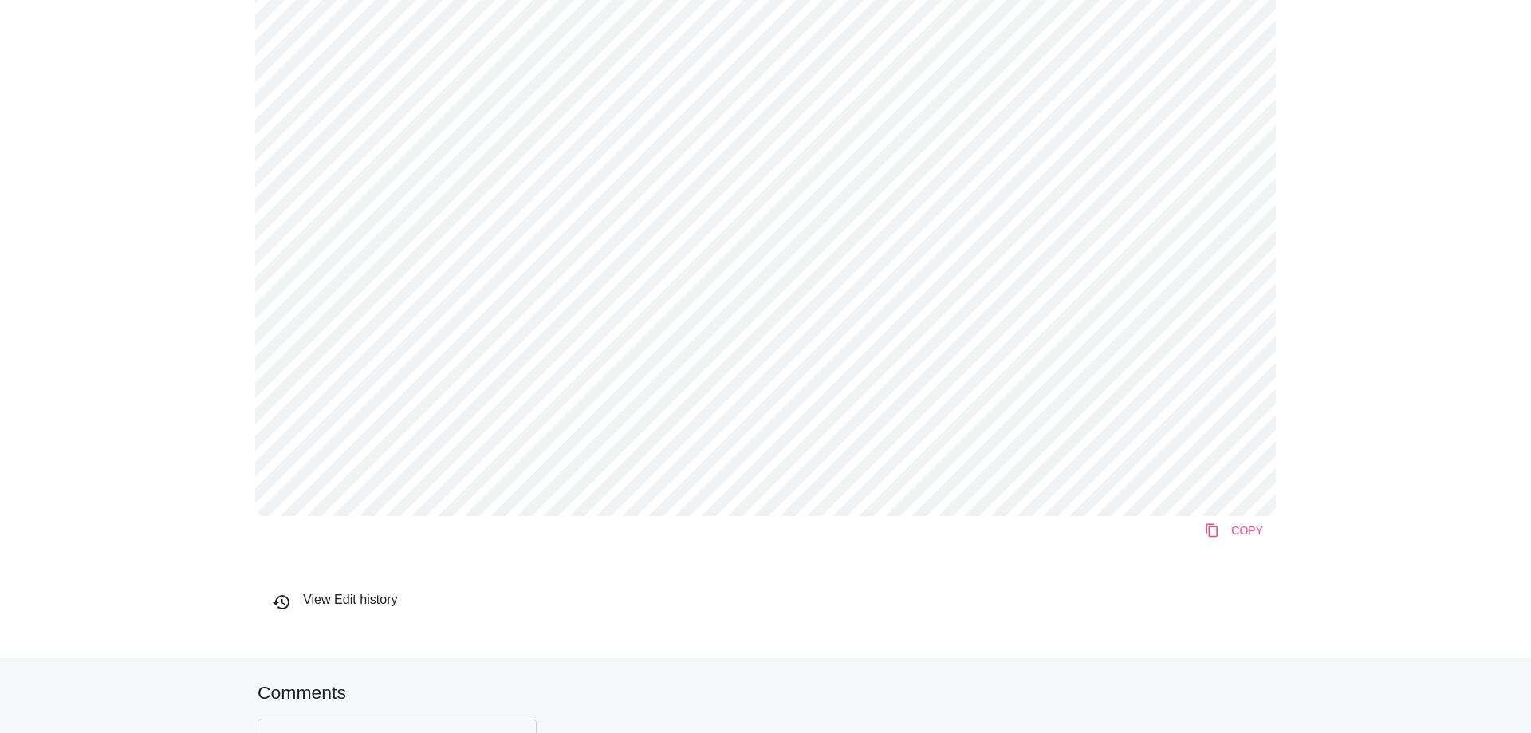
click at [1225, 528] on link "content_copy COPY" at bounding box center [1234, 530] width 84 height 29
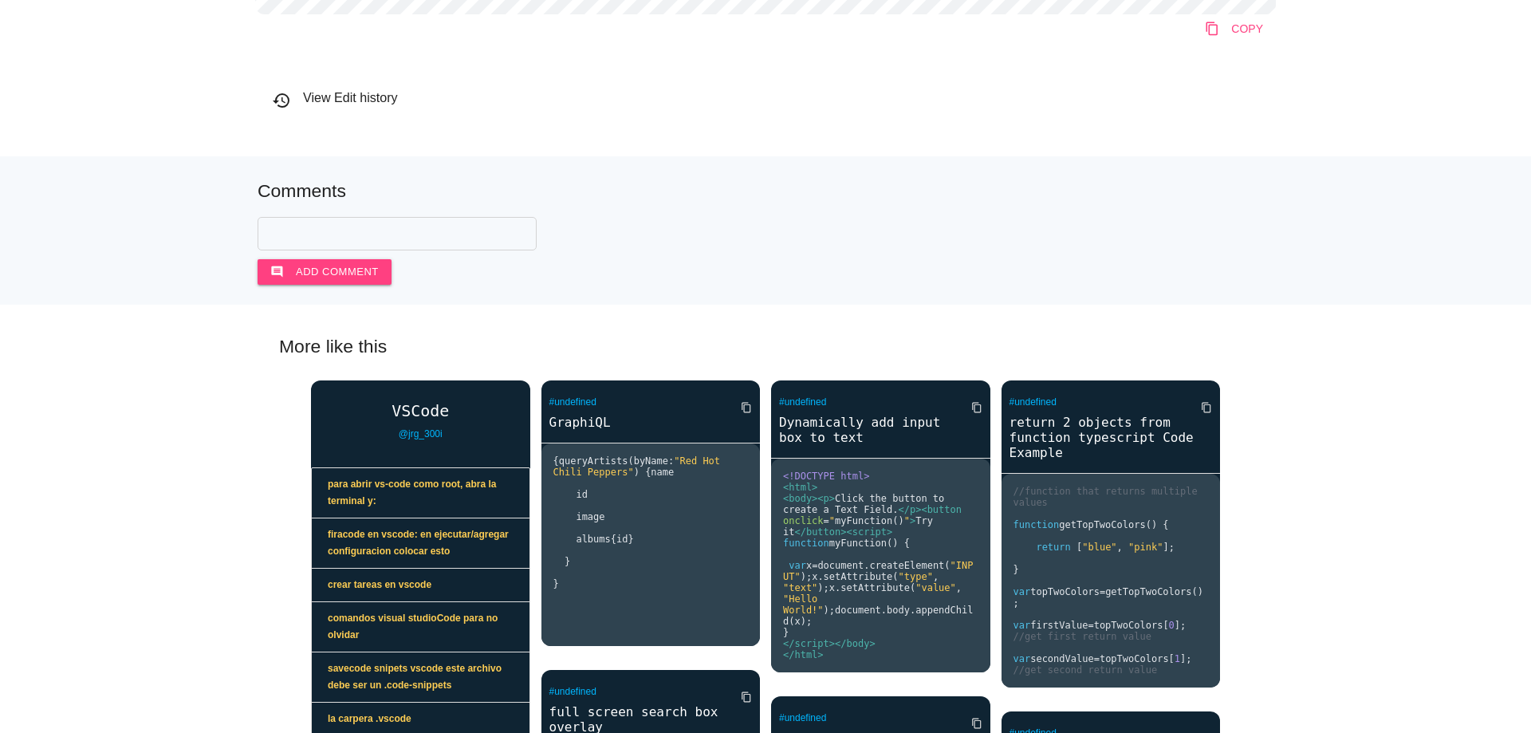
click at [1227, 37] on link "content_copy COPY" at bounding box center [1234, 28] width 84 height 29
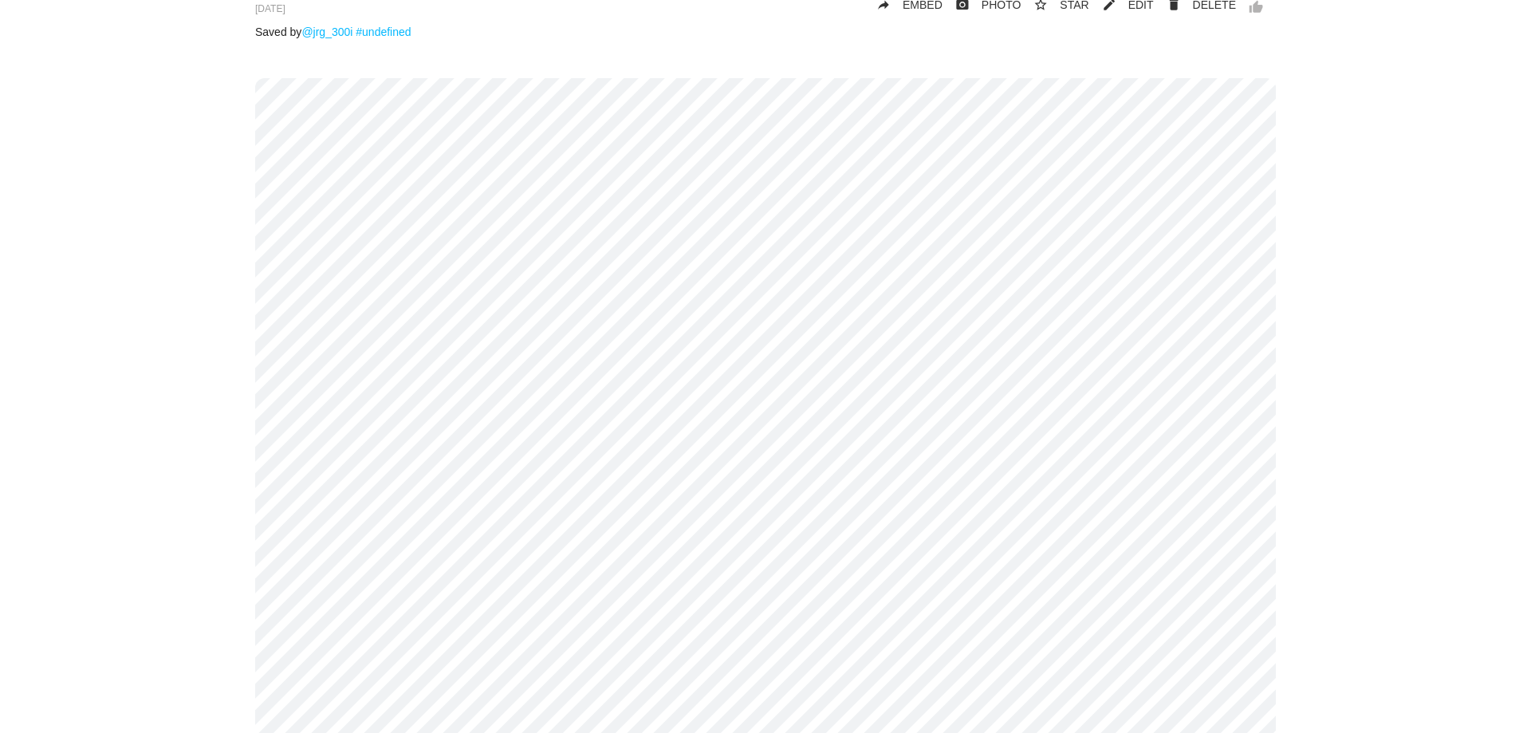
scroll to position [0, 0]
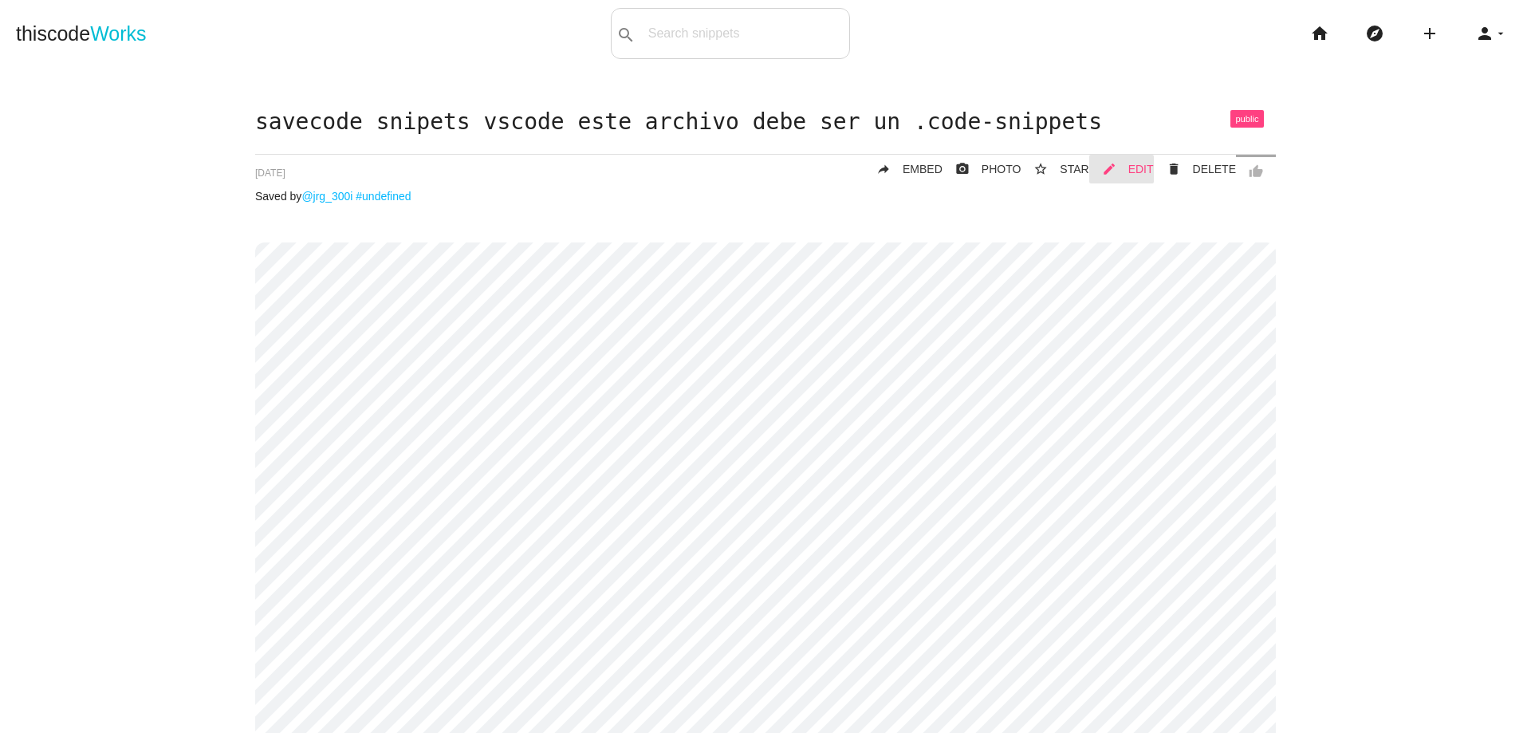
click at [1134, 171] on span "EDIT" at bounding box center [1141, 169] width 26 height 13
